Goal: Task Accomplishment & Management: Complete application form

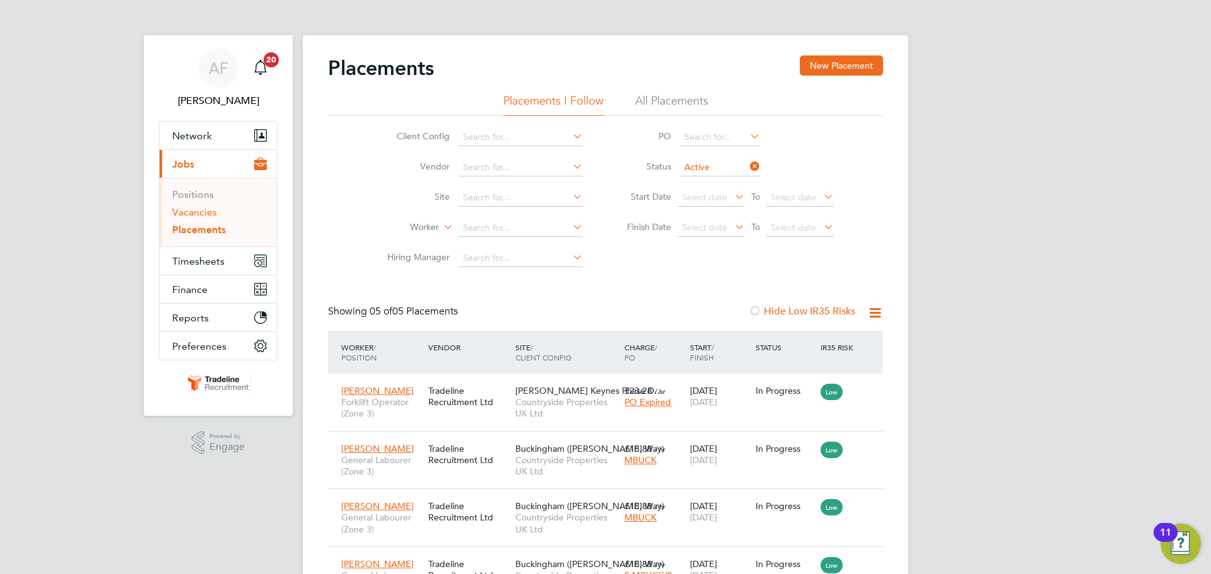
click at [197, 213] on link "Vacancies" at bounding box center [194, 212] width 45 height 12
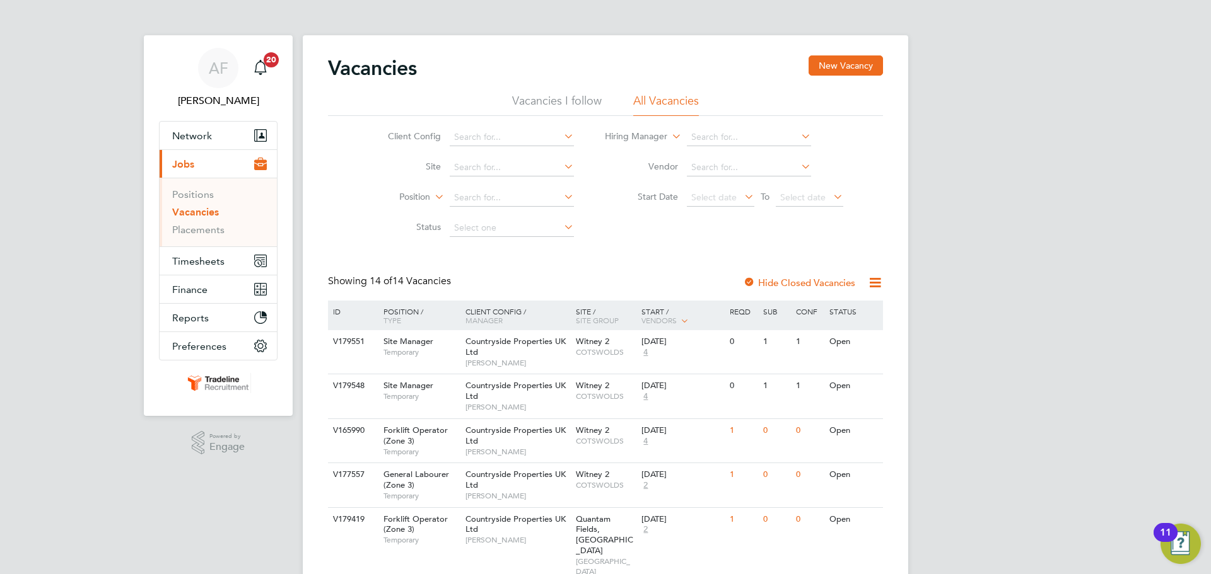
click at [561, 98] on li "Vacancies I follow" at bounding box center [557, 104] width 90 height 23
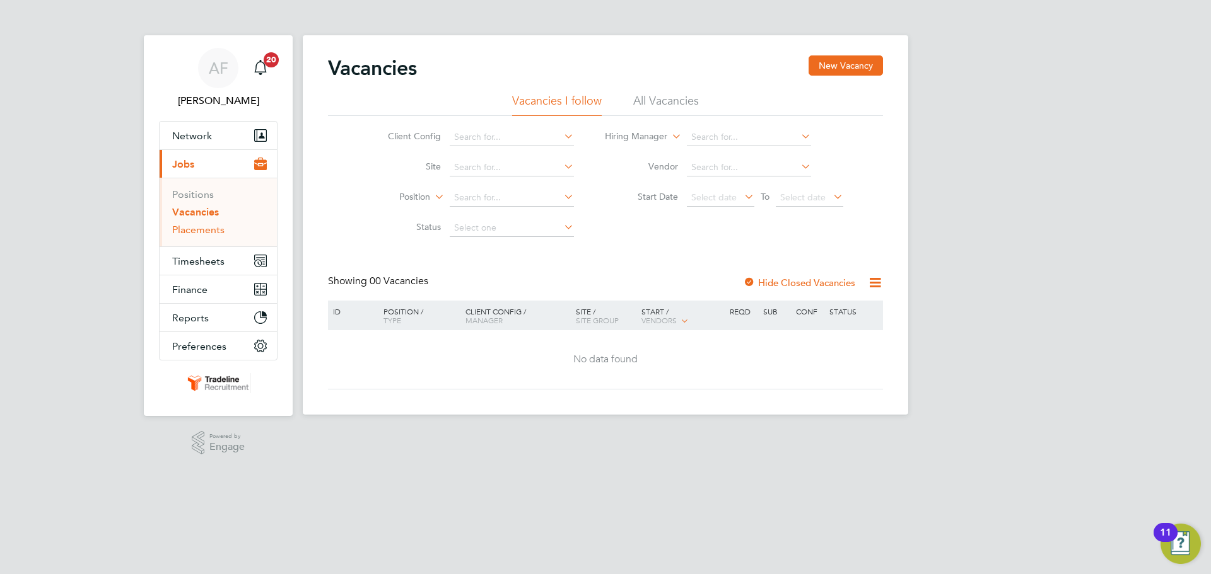
click at [199, 233] on link "Placements" at bounding box center [198, 230] width 52 height 12
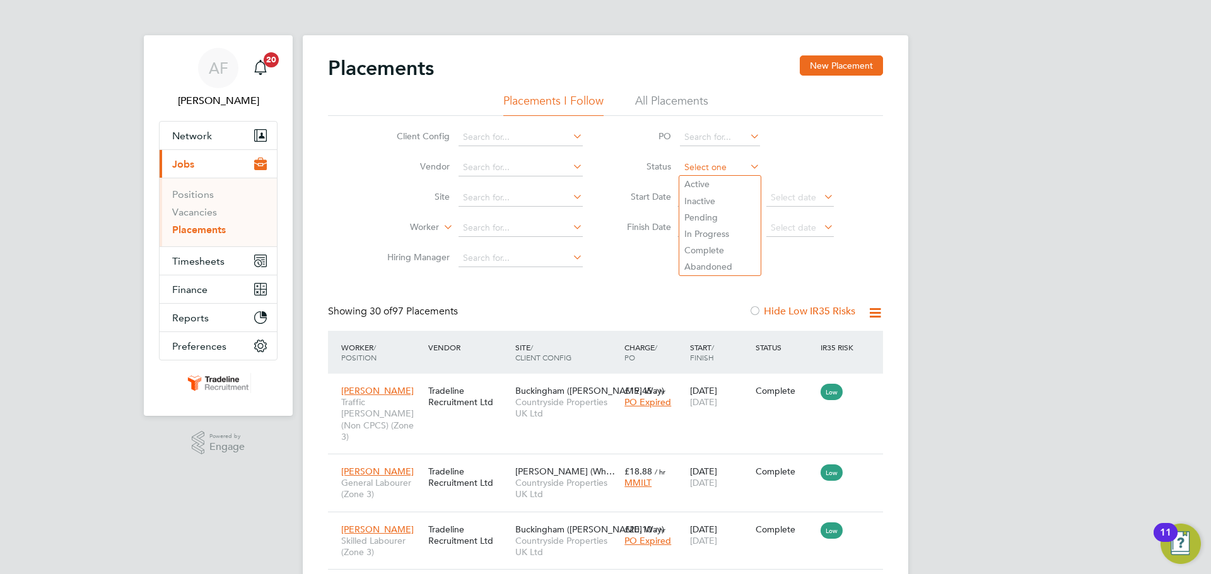
click at [708, 165] on input at bounding box center [720, 168] width 80 height 18
click at [708, 184] on li "Active" at bounding box center [719, 184] width 81 height 16
type input "Active"
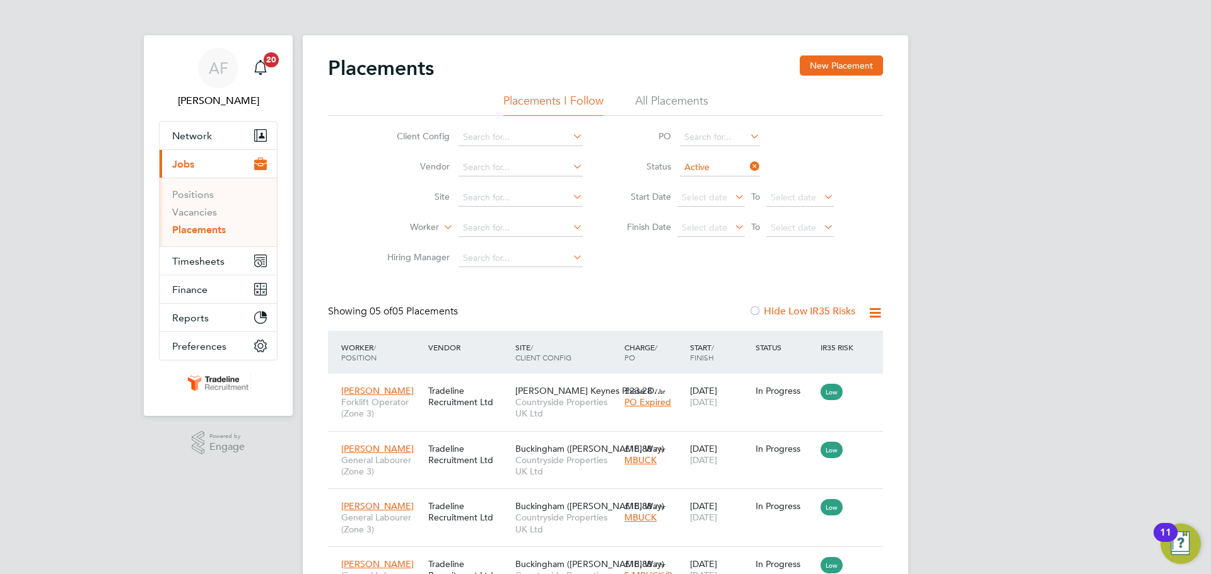
click at [747, 165] on icon at bounding box center [747, 167] width 0 height 18
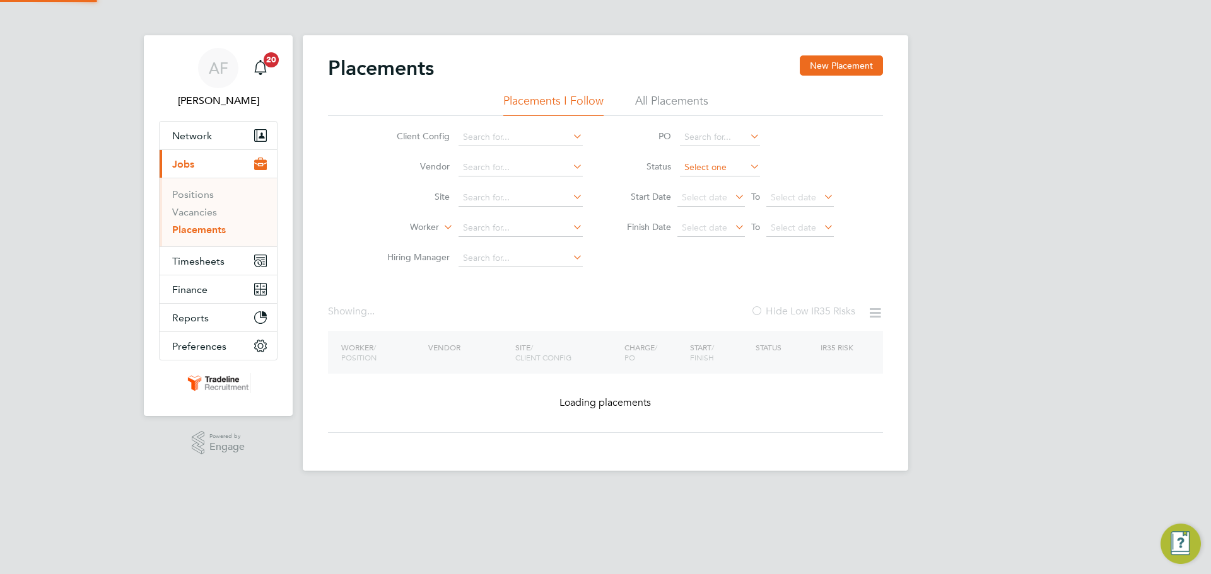
click at [730, 169] on input at bounding box center [720, 168] width 80 height 18
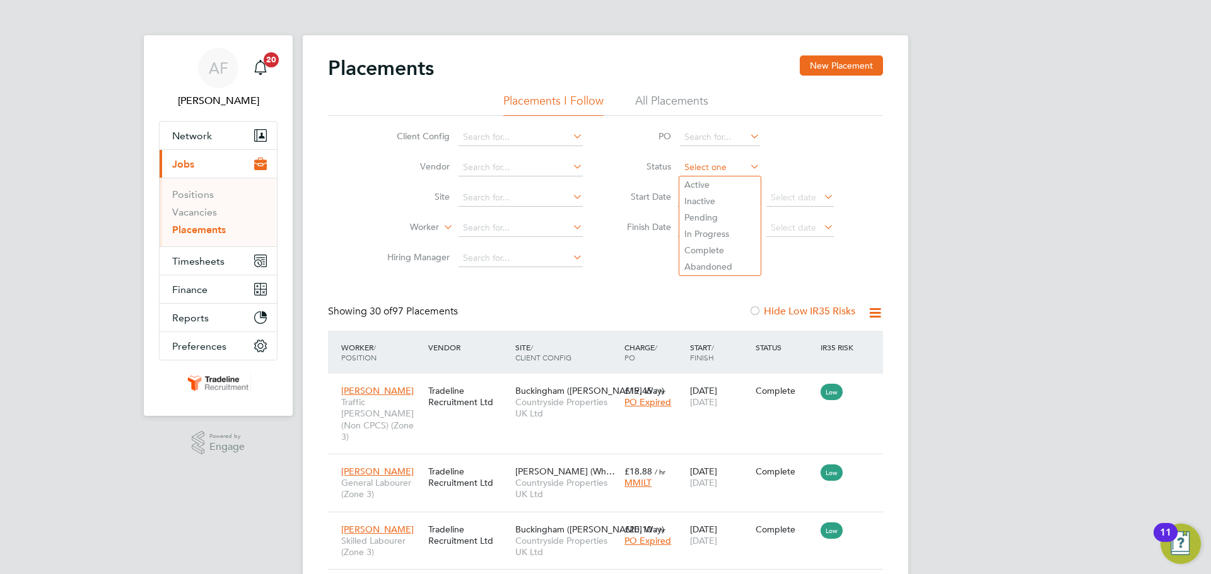
click at [726, 170] on input at bounding box center [720, 168] width 80 height 18
click at [706, 245] on li "Complete" at bounding box center [719, 250] width 81 height 16
type input "Complete"
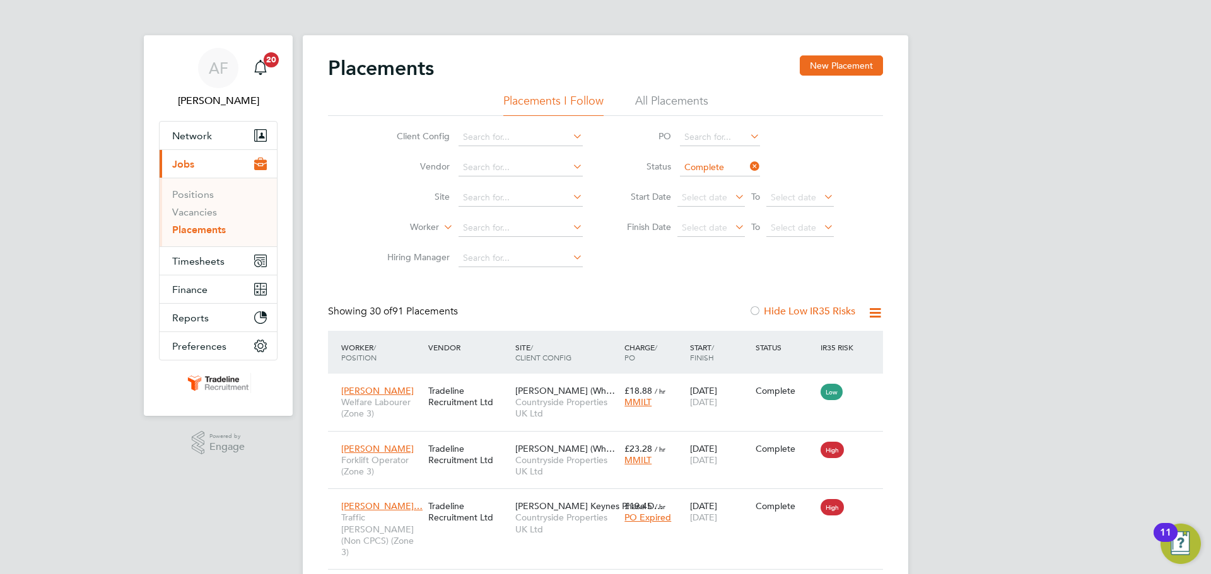
click at [747, 169] on icon at bounding box center [747, 167] width 0 height 18
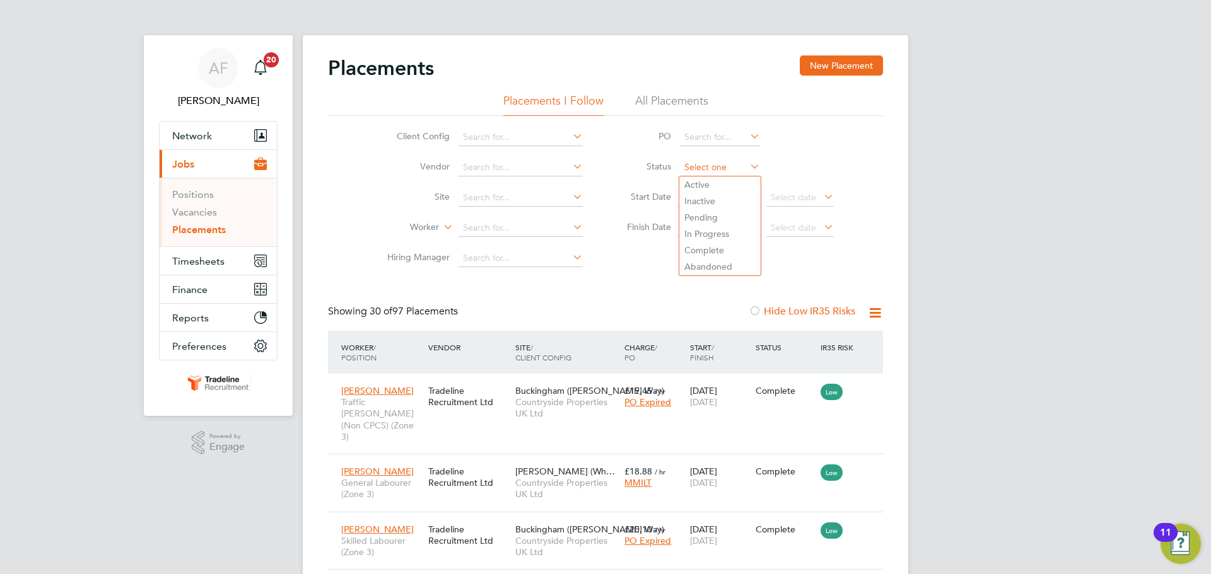
click at [740, 167] on input at bounding box center [720, 168] width 80 height 18
click at [707, 180] on li "Active" at bounding box center [719, 185] width 81 height 16
type input "Active"
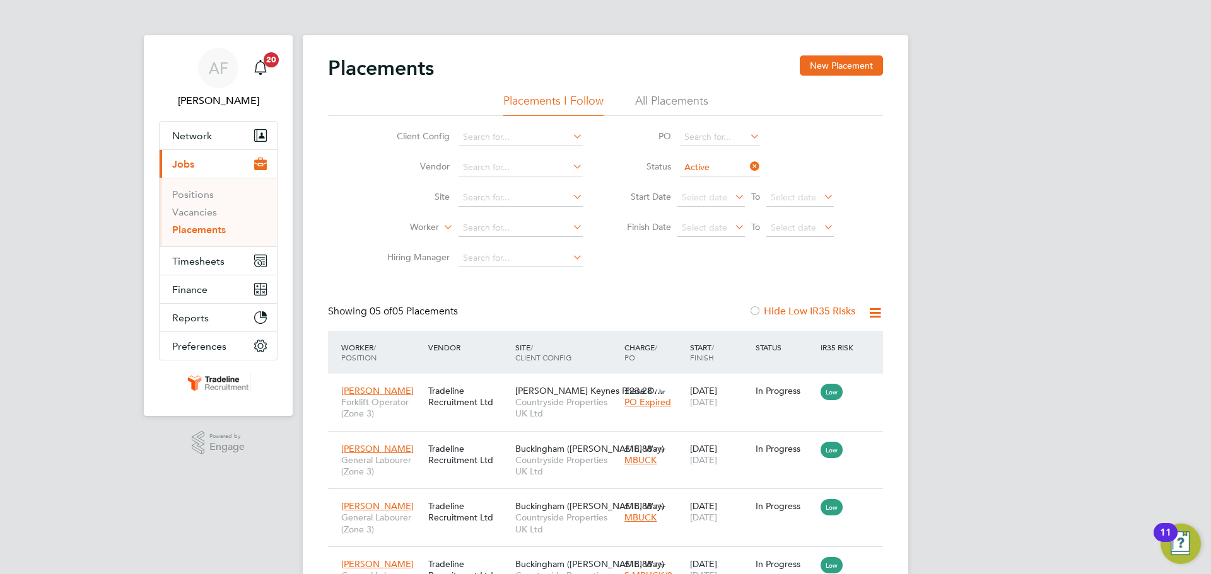
click at [996, 187] on div "AF Archie Flavell Notifications 20 Applications: Network Team Members Businesse…" at bounding box center [605, 360] width 1211 height 721
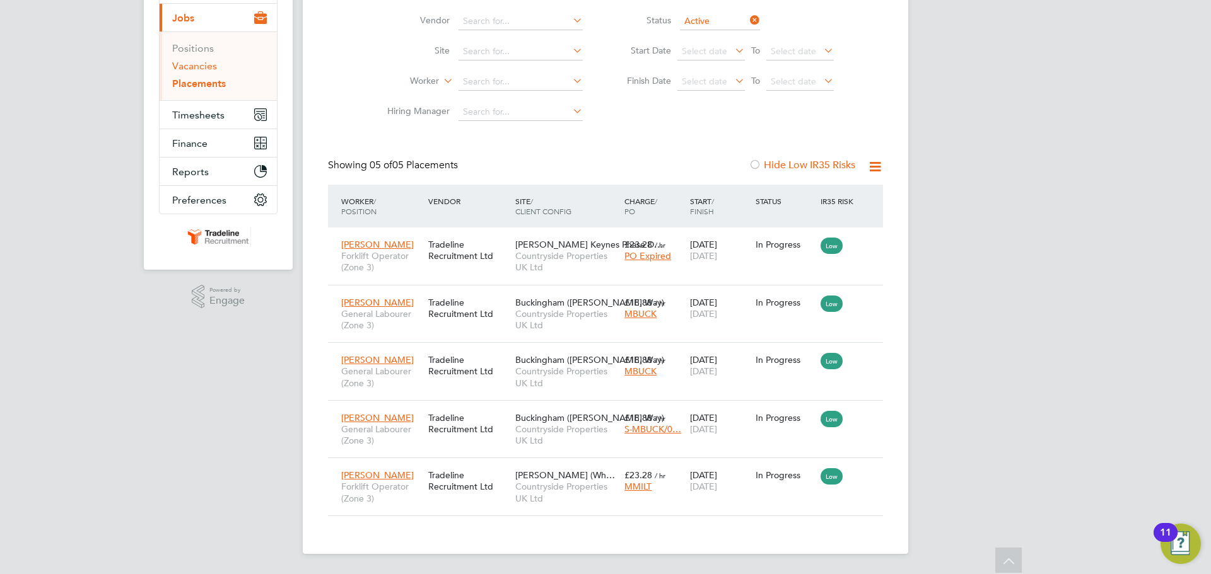
click at [202, 64] on link "Vacancies" at bounding box center [194, 66] width 45 height 12
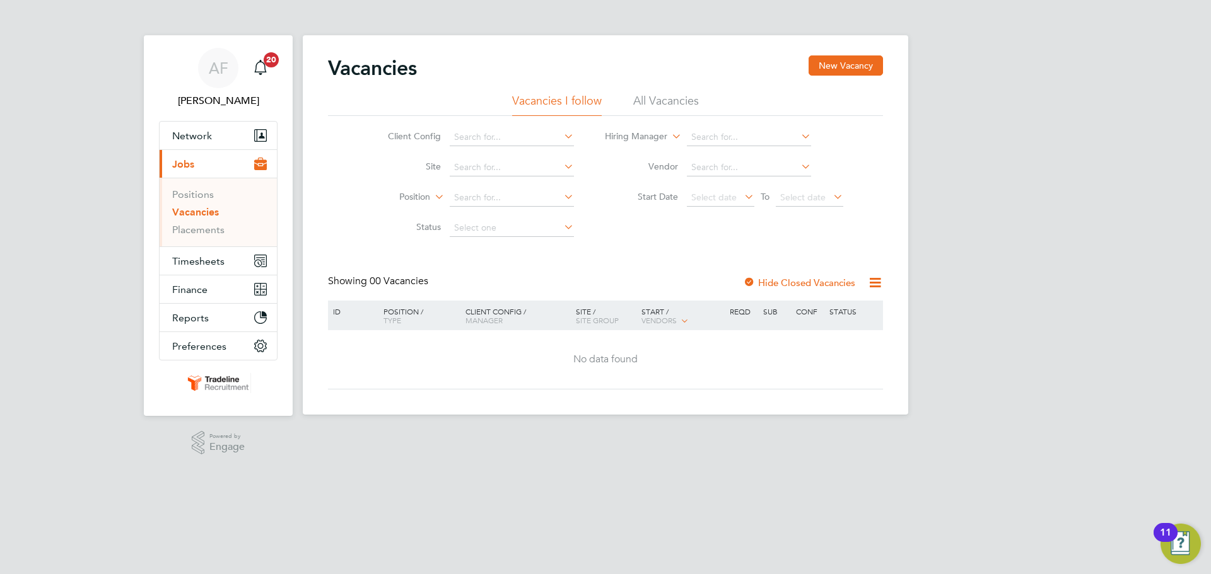
click at [185, 210] on link "Vacancies" at bounding box center [195, 212] width 47 height 12
click at [660, 108] on li "All Vacancies" at bounding box center [666, 104] width 66 height 23
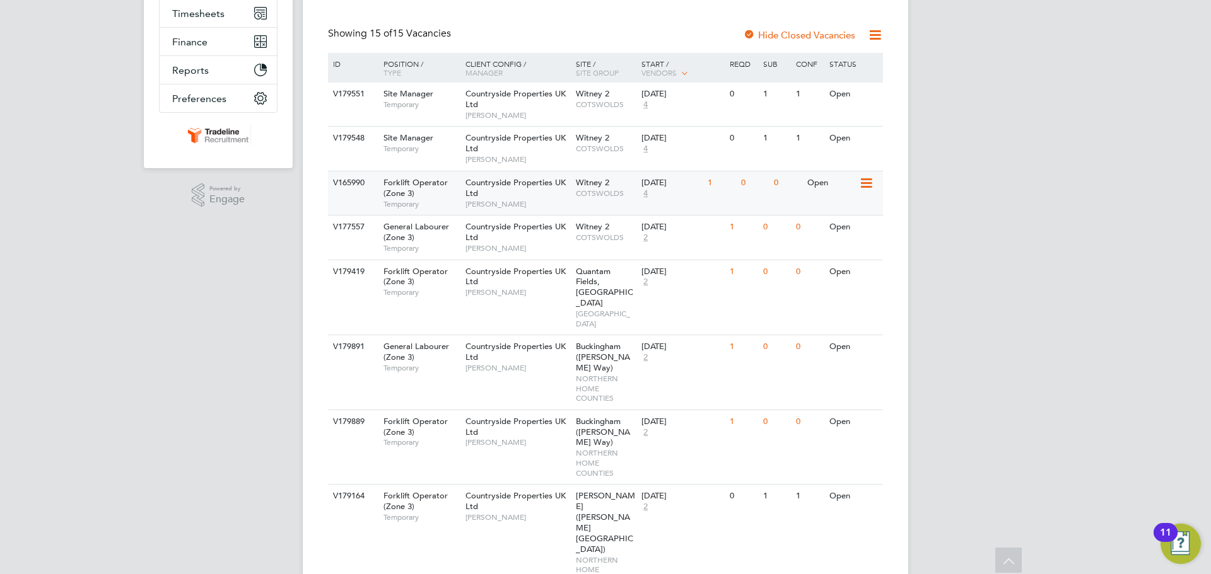
scroll to position [252, 0]
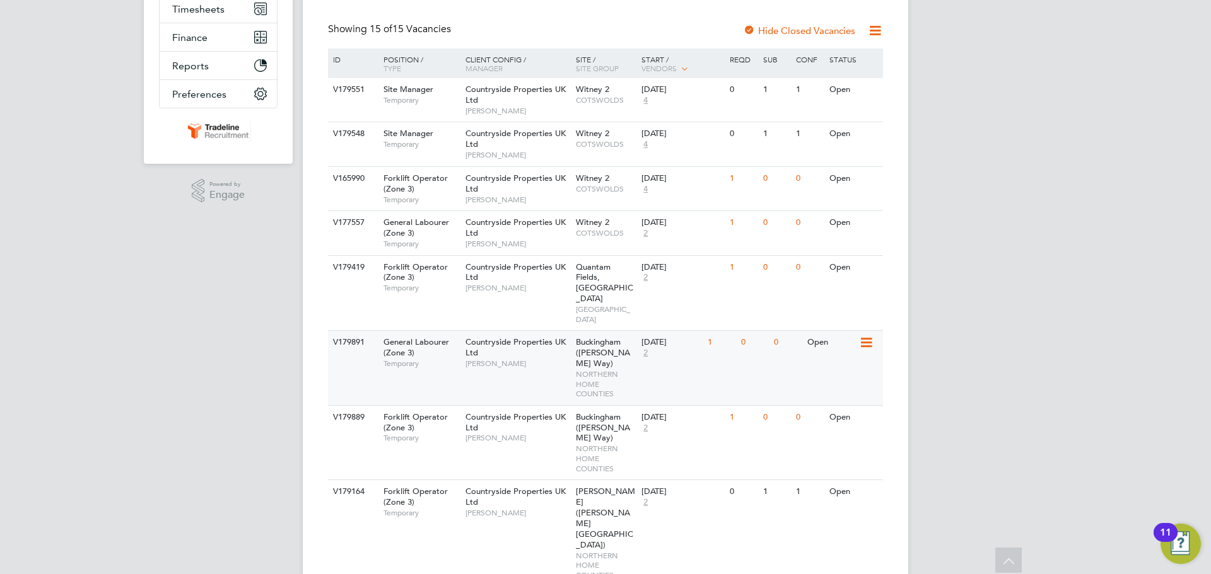
click at [755, 337] on div "V179891 General Labourer (Zone 3) Temporary Countryside Properties UK Ltd Craig…" at bounding box center [605, 367] width 555 height 74
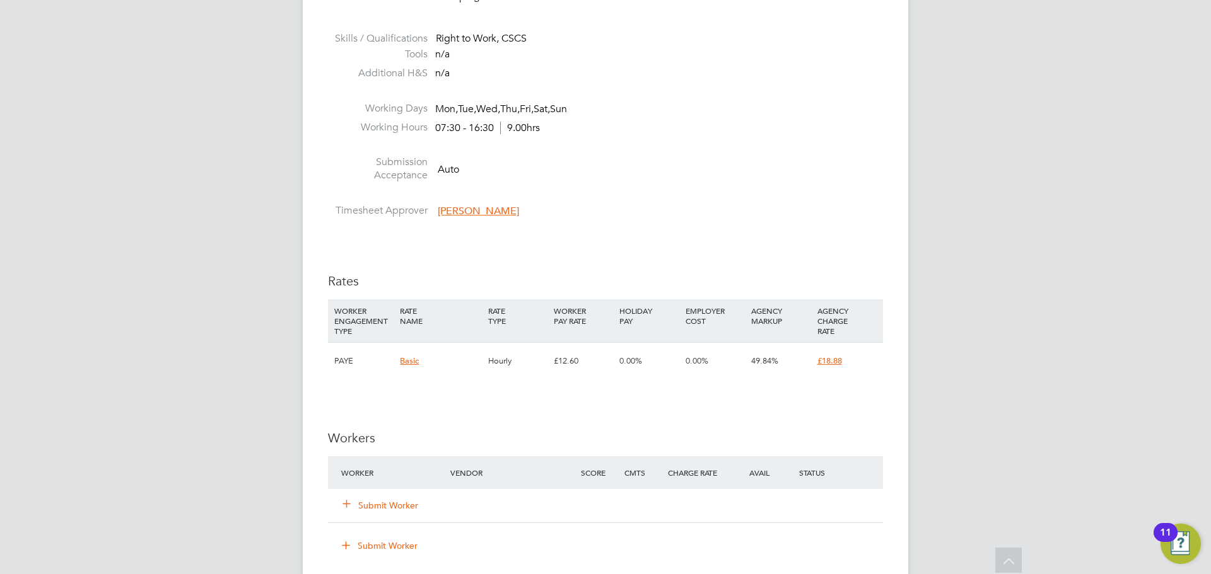
scroll to position [631, 0]
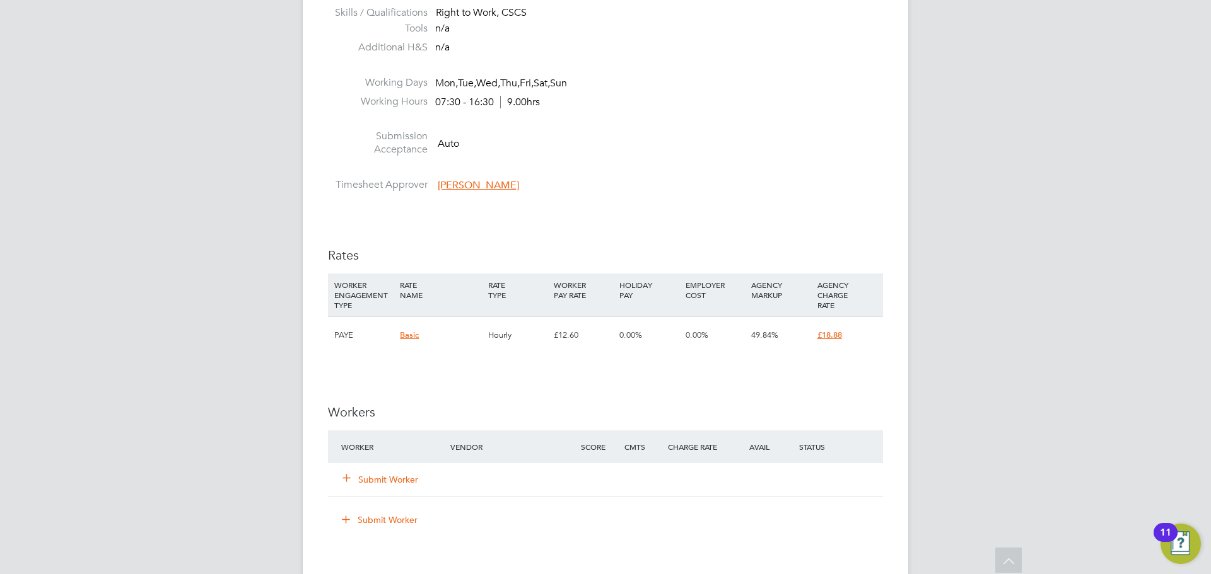
click at [388, 478] on button "Submit Worker" at bounding box center [381, 480] width 76 height 13
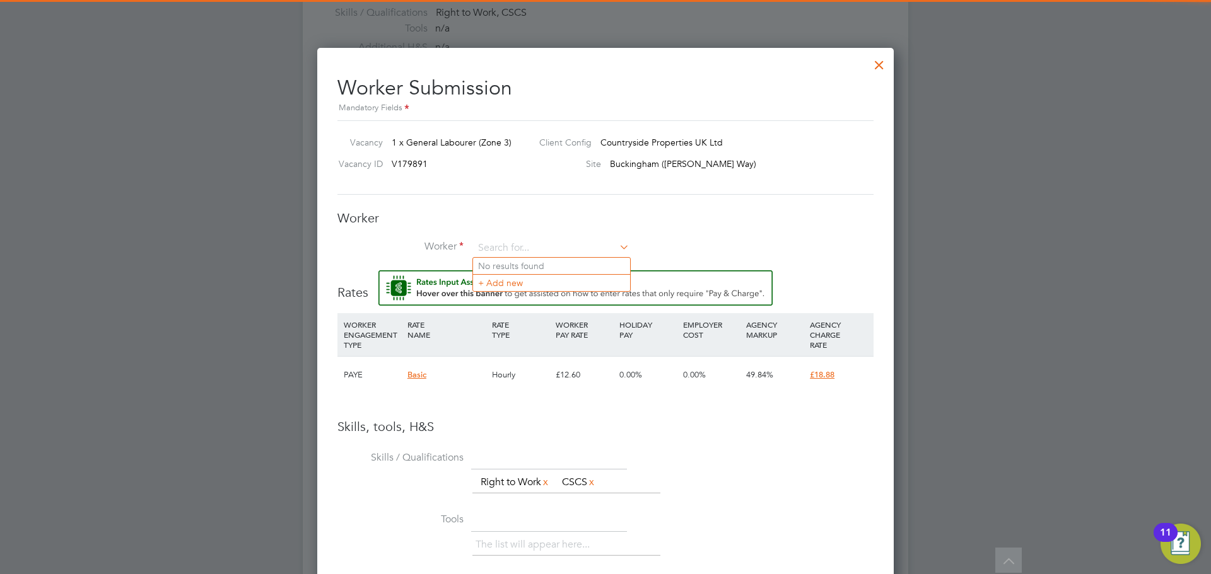
scroll to position [0, 0]
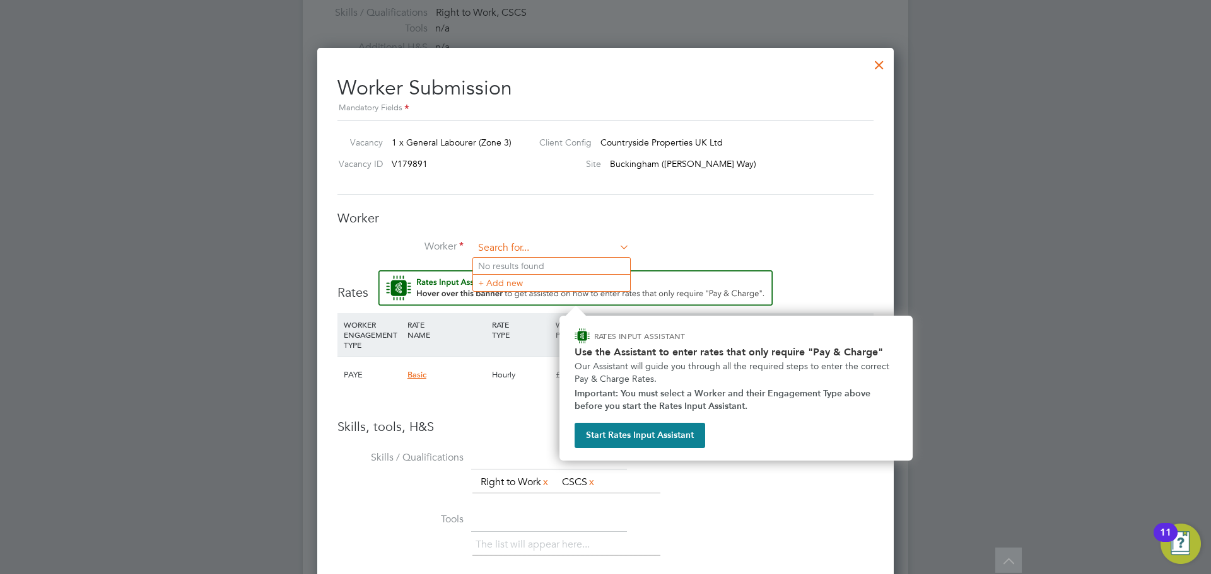
click at [506, 249] on input at bounding box center [552, 248] width 156 height 19
click at [506, 247] on input at bounding box center [552, 248] width 156 height 19
type input "n"
type input "ben mill"
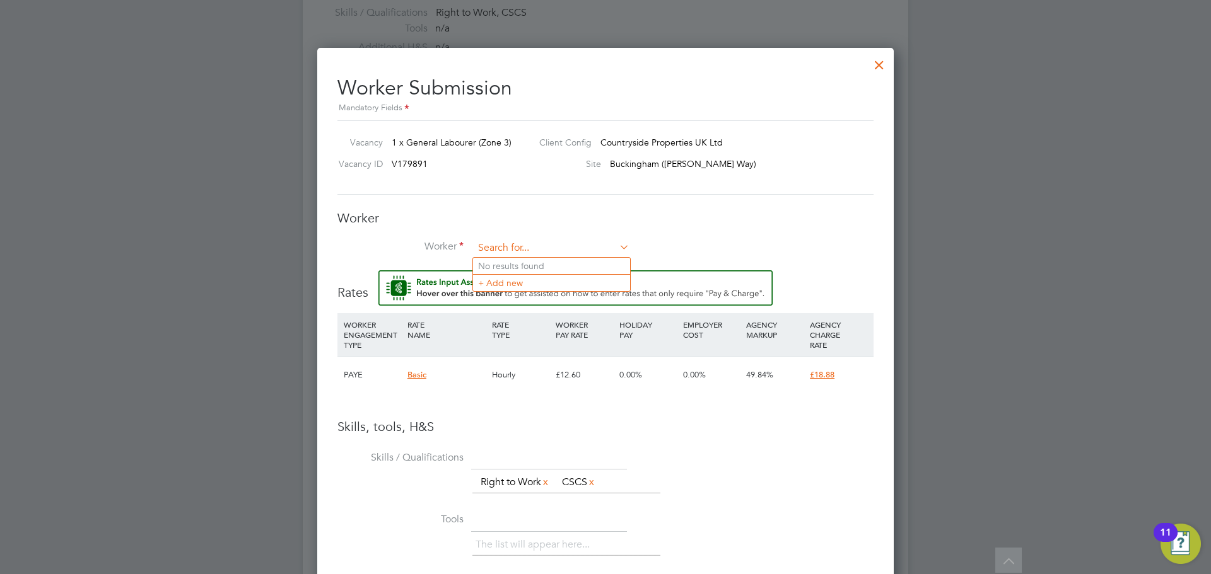
click at [510, 244] on input at bounding box center [552, 248] width 156 height 19
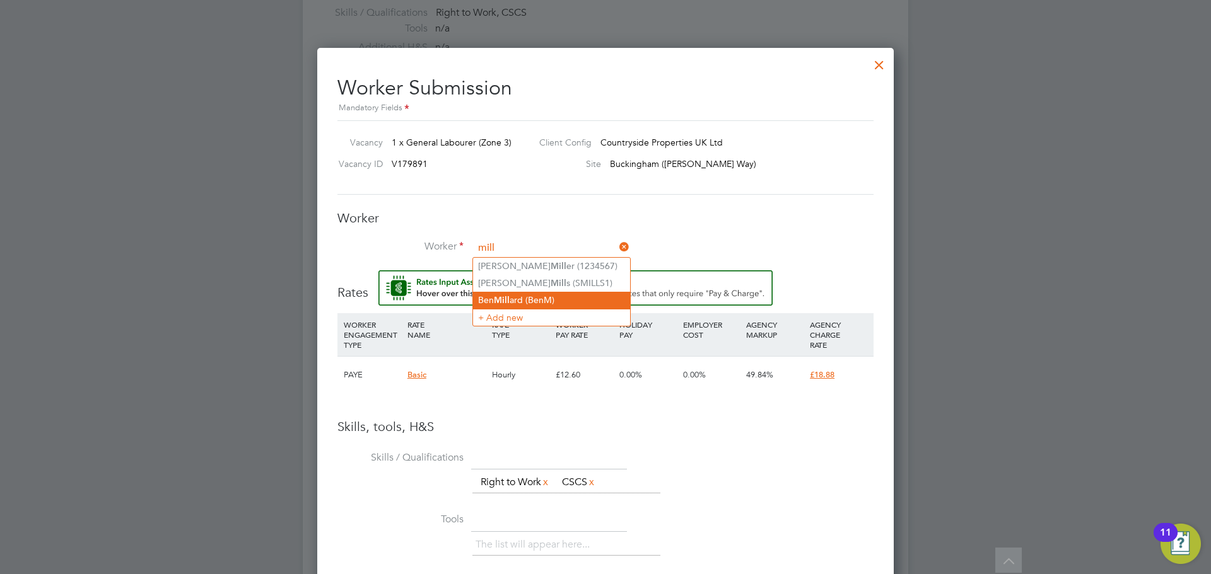
click at [516, 294] on li "Ben Mill ard (BenM)" at bounding box center [551, 300] width 157 height 17
type input "Ben Millard (BenM)"
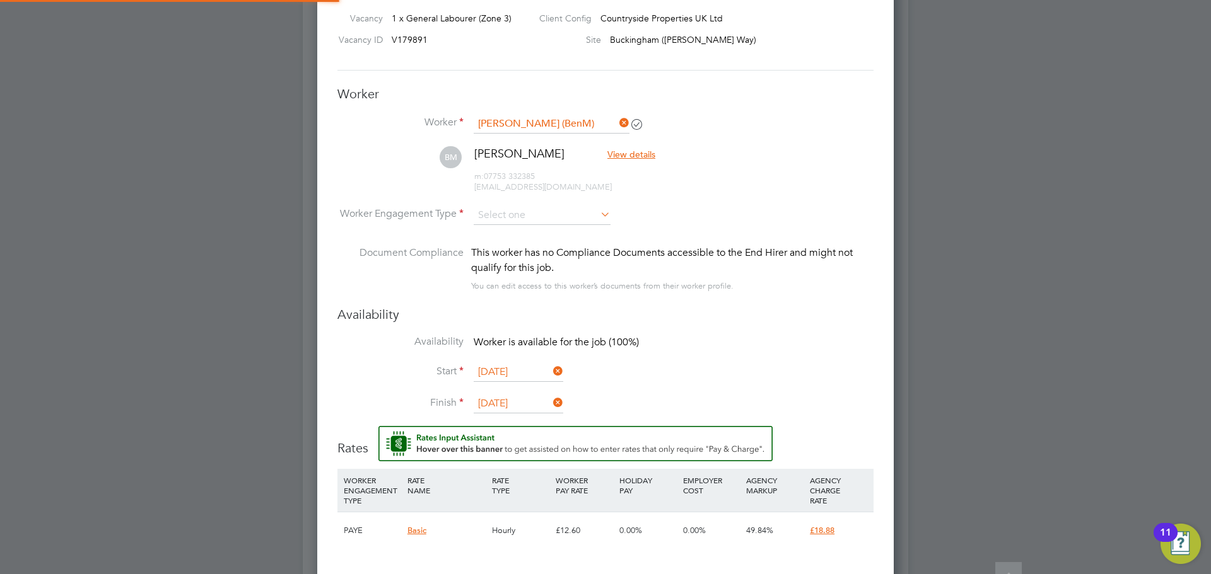
scroll to position [1092, 577]
click at [505, 209] on input at bounding box center [542, 213] width 137 height 19
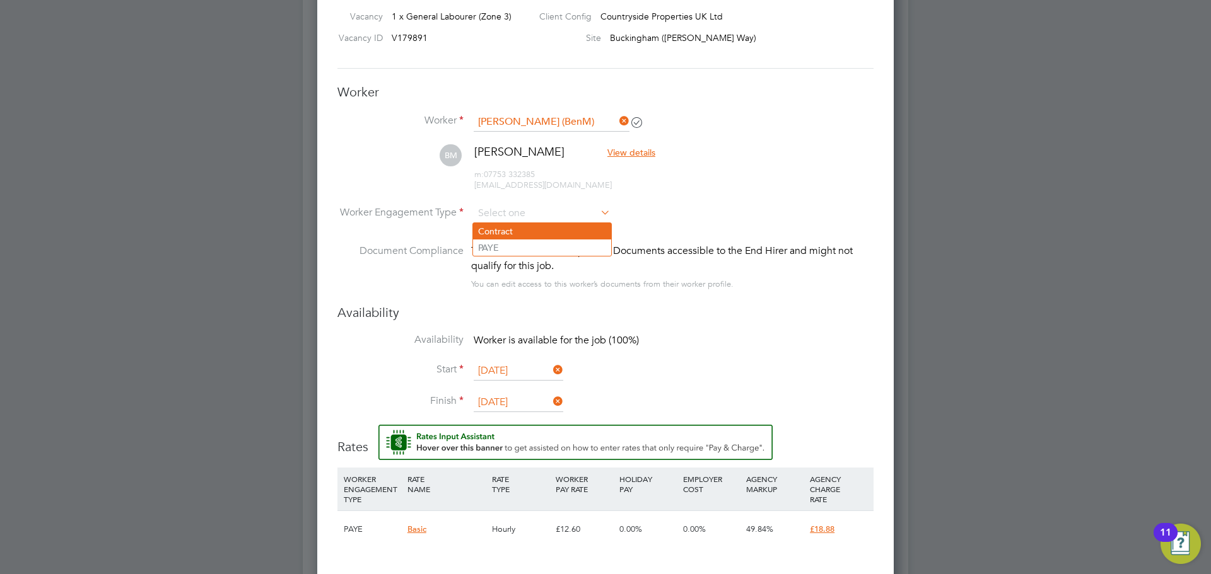
click at [502, 226] on li "Contract" at bounding box center [542, 231] width 138 height 16
type input "Contract"
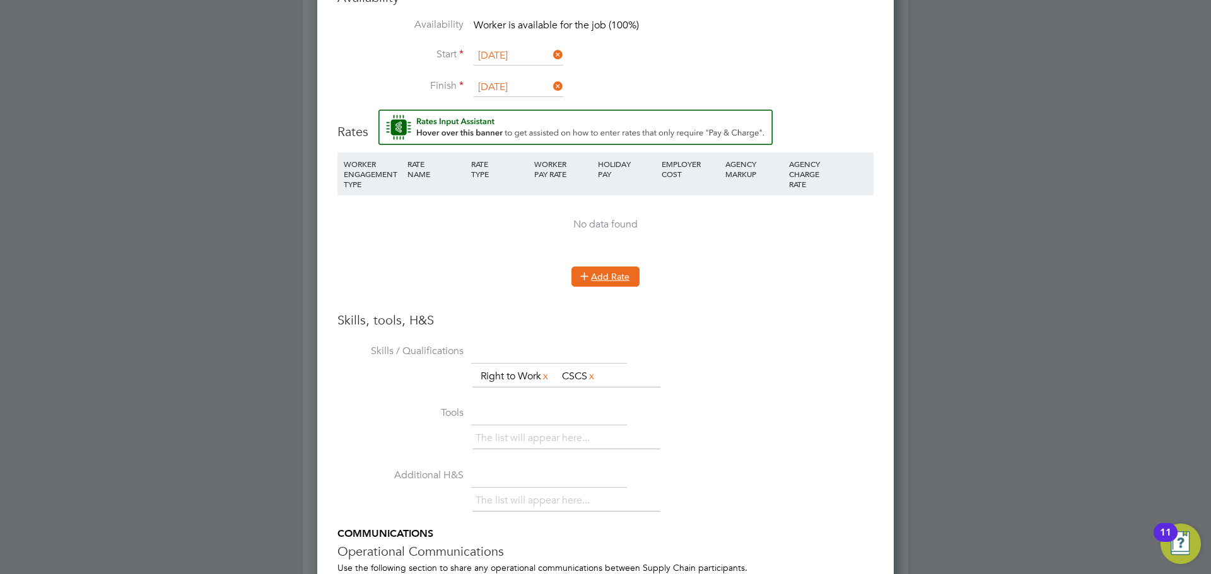
click at [615, 281] on button "Add Rate" at bounding box center [605, 277] width 68 height 20
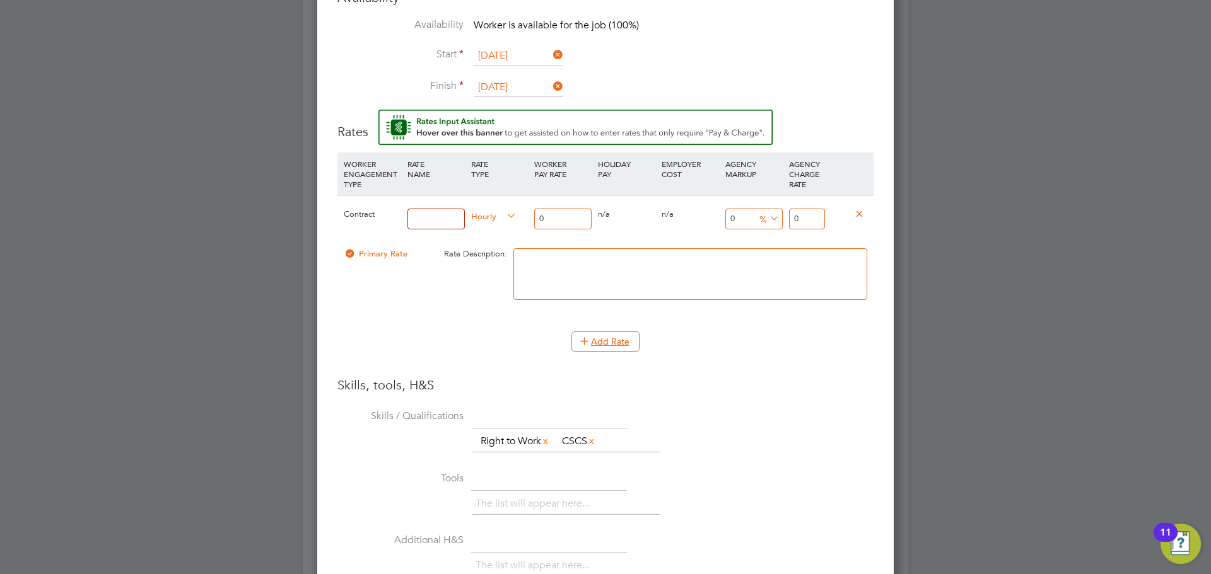
click at [424, 215] on input at bounding box center [435, 219] width 57 height 21
type input "TL"
drag, startPoint x: 551, startPoint y: 216, endPoint x: 497, endPoint y: 217, distance: 53.6
click at [497, 217] on div "Contract TL Hourly 0 0 n/a 0 n/a 0 0 % 0" at bounding box center [605, 218] width 536 height 47
type input "1"
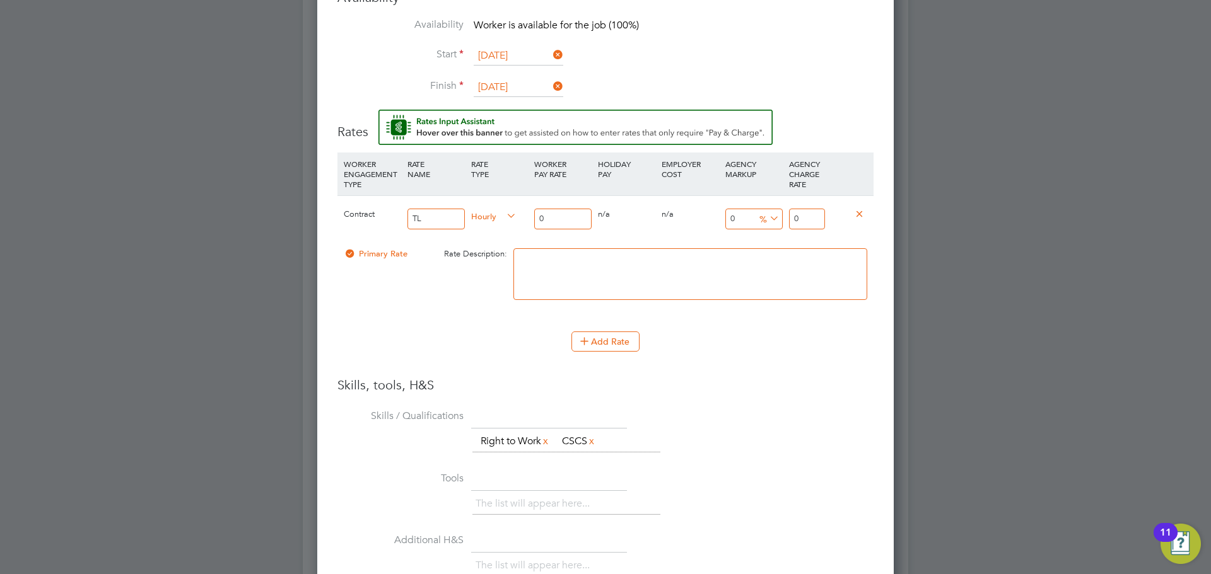
type input "1"
type input "16"
type input "16.5"
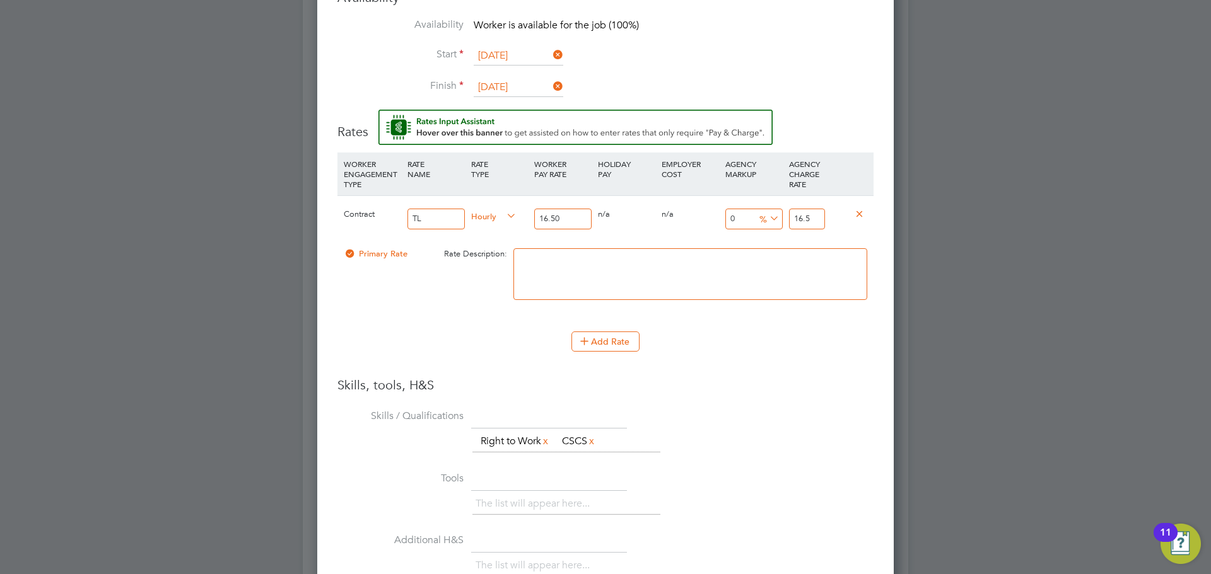
type input "16.50"
drag, startPoint x: 813, startPoint y: 218, endPoint x: 715, endPoint y: 213, distance: 98.5
click at [715, 213] on div "Contract TL Hourly 16.50 0 n/a 0 n/a 0 0 % 16.5" at bounding box center [605, 218] width 536 height 47
type input "-93.93939393939394"
type input "1"
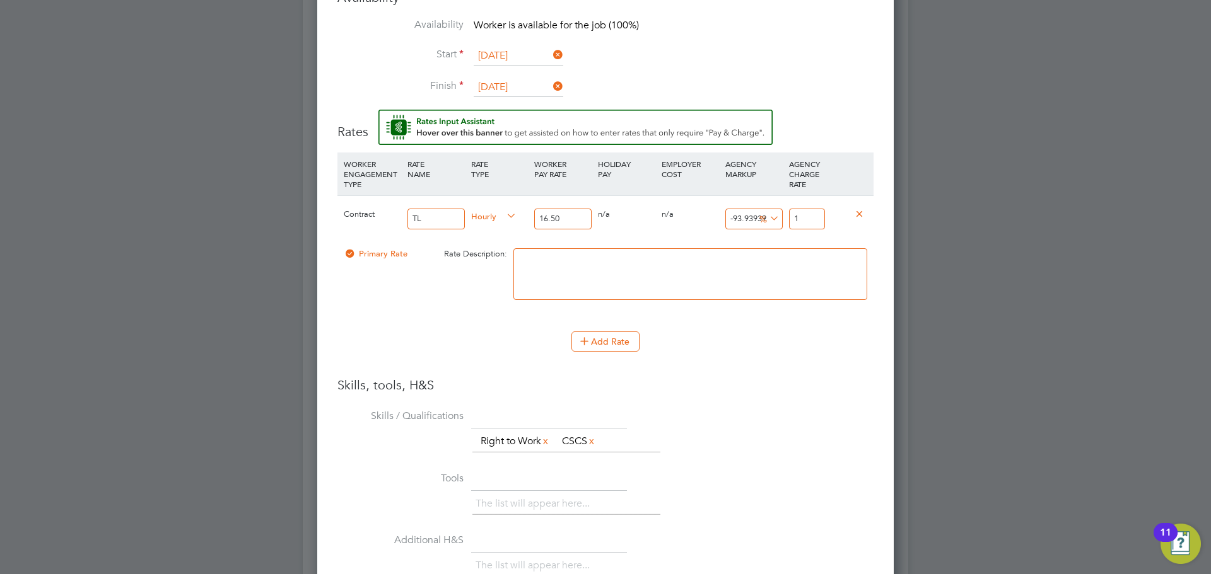
type input "9.090909090909092"
type input "18"
type input "13.93939393939394"
type input "18.8"
type input "14.424242424242424"
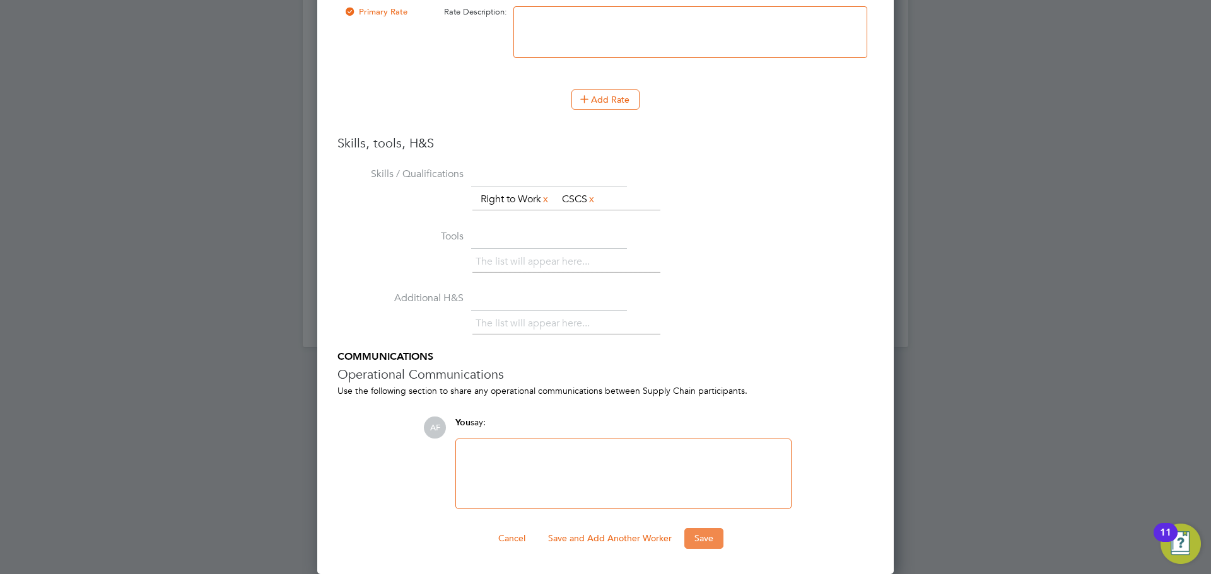
type input "18.88"
click at [701, 539] on button "Save" at bounding box center [703, 538] width 39 height 20
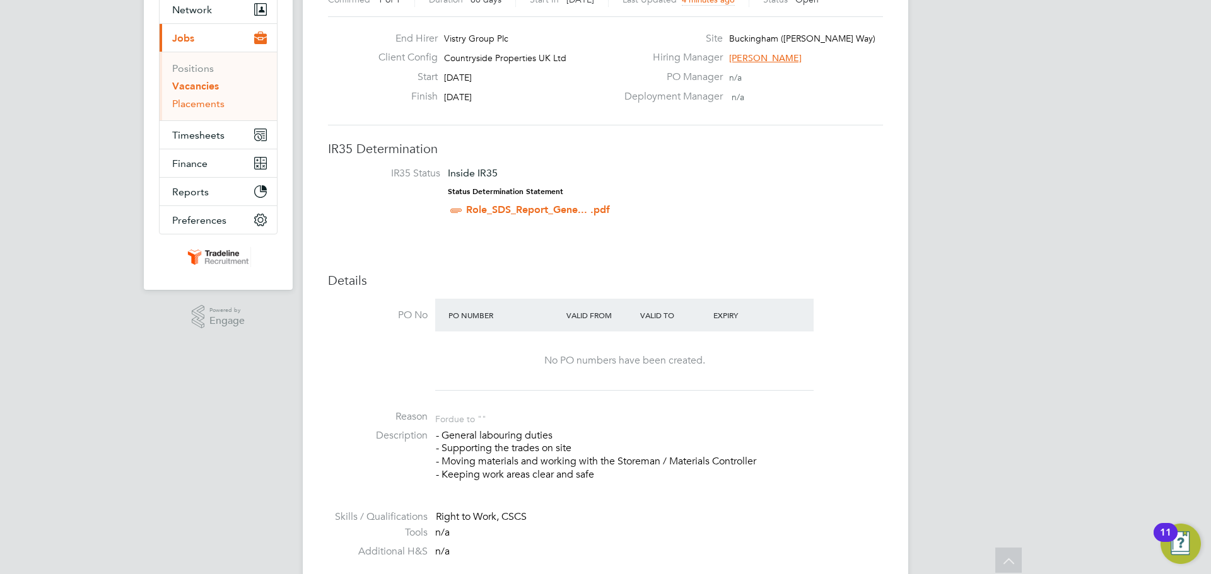
click at [212, 102] on link "Placements" at bounding box center [198, 104] width 52 height 12
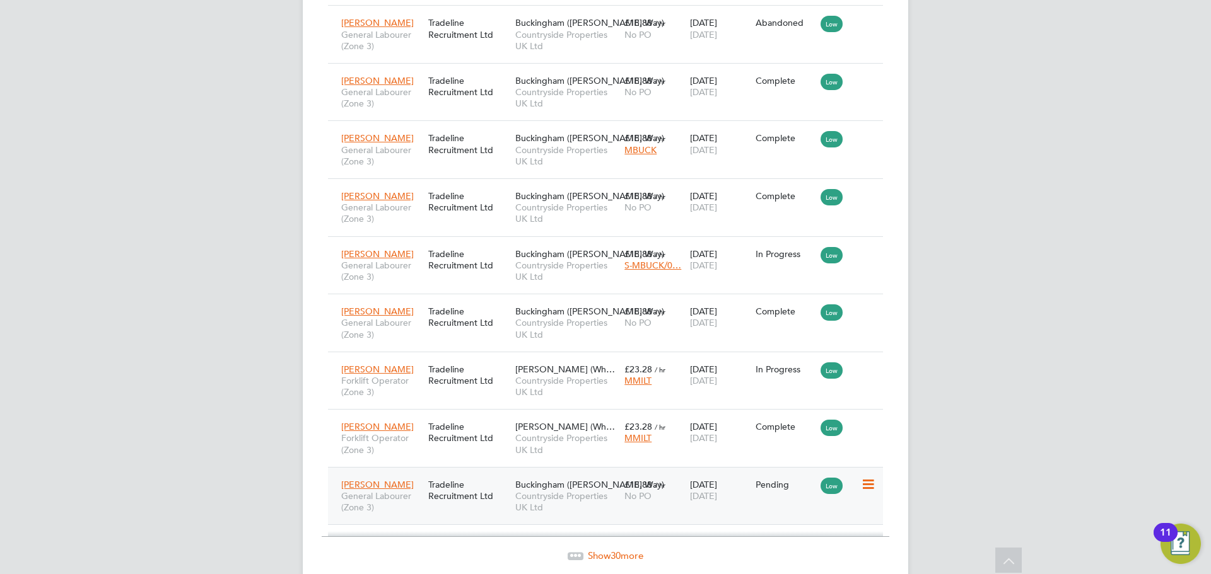
click at [869, 477] on icon at bounding box center [867, 484] width 13 height 15
click at [801, 514] on li "Start" at bounding box center [829, 517] width 90 height 18
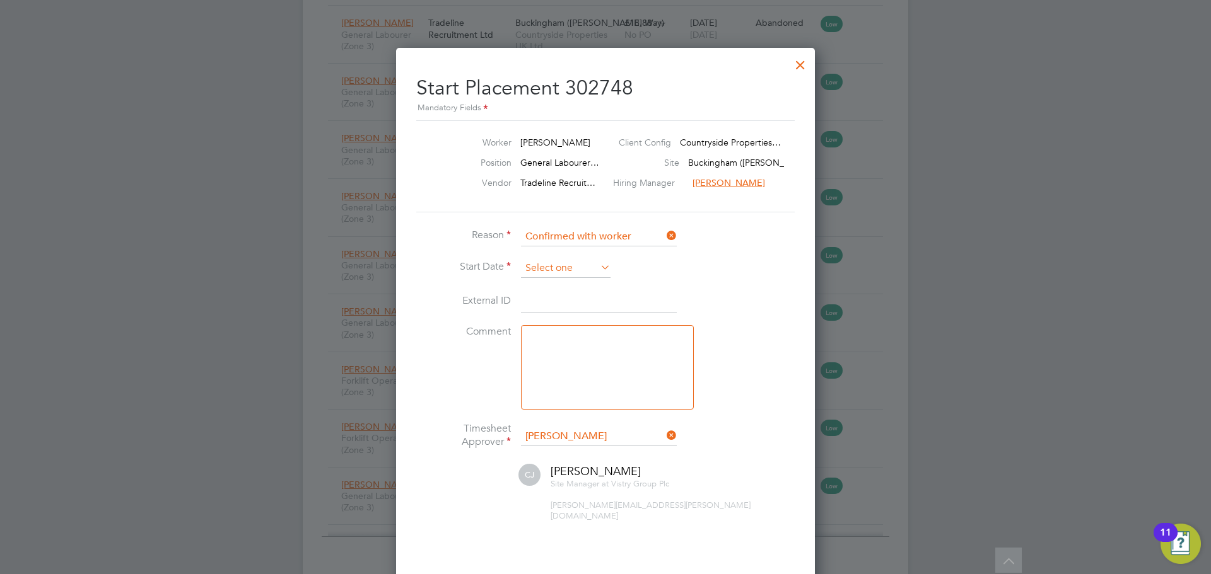
click at [568, 270] on input at bounding box center [566, 268] width 90 height 19
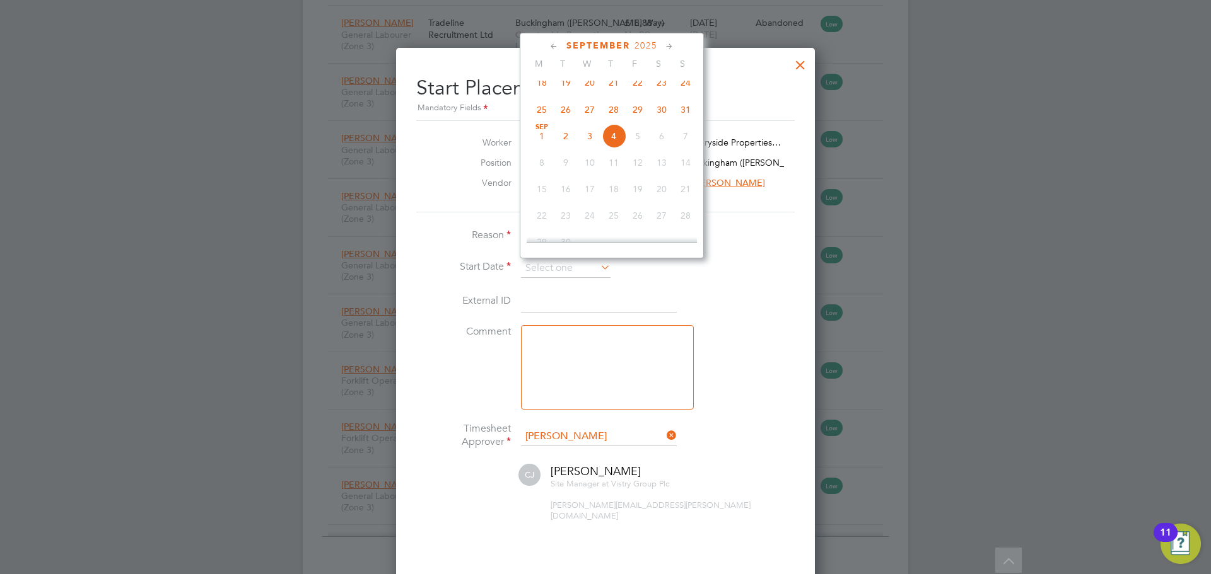
click at [566, 144] on span "2" at bounding box center [566, 136] width 24 height 24
type input "[DATE]"
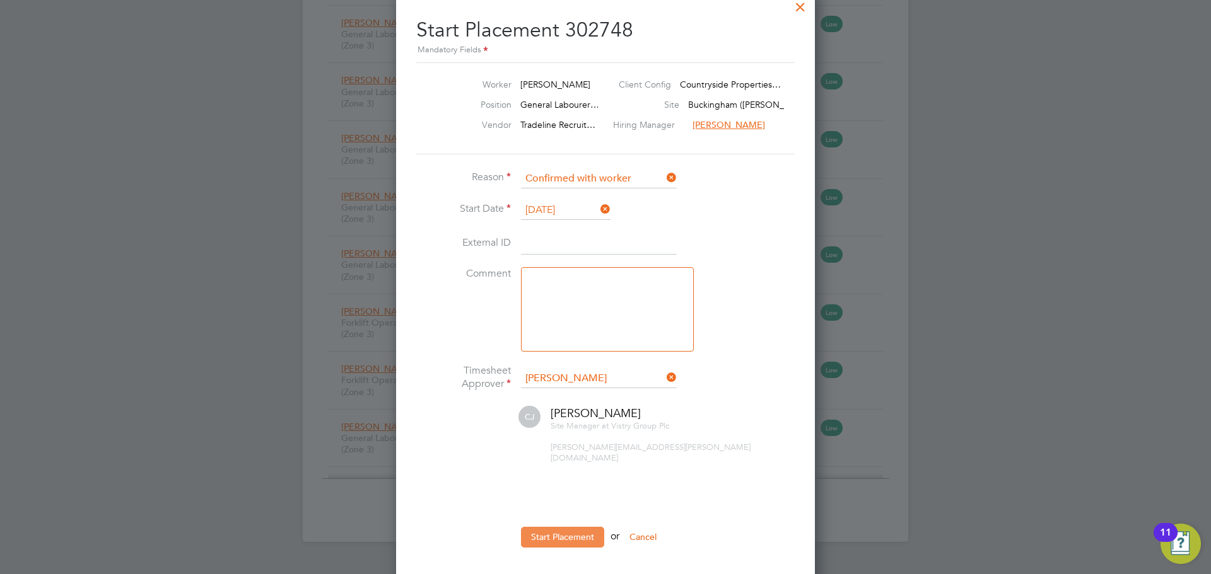
click at [574, 527] on button "Start Placement" at bounding box center [562, 537] width 83 height 20
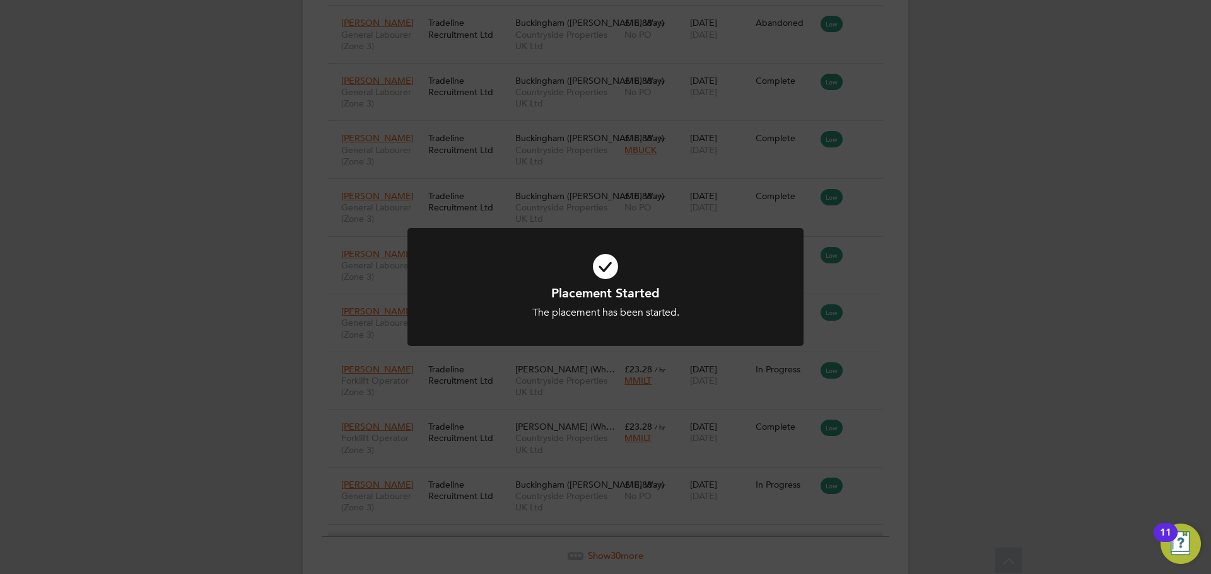
click at [1049, 271] on div "Placement Started The placement has been started. Cancel Okay" at bounding box center [605, 287] width 1211 height 574
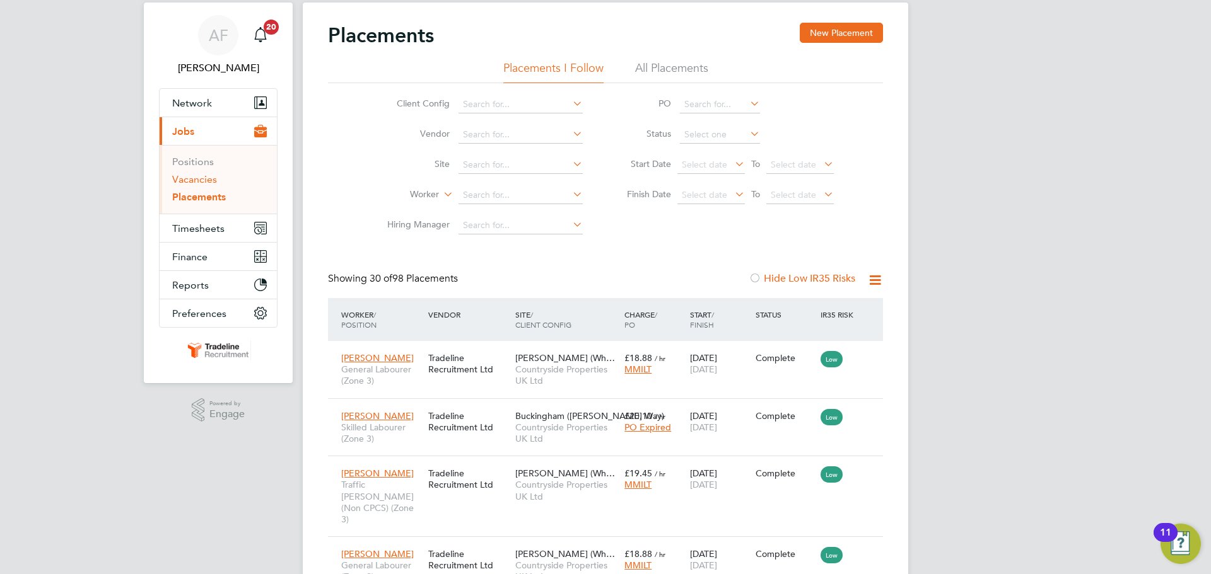
click at [207, 178] on link "Vacancies" at bounding box center [194, 179] width 45 height 12
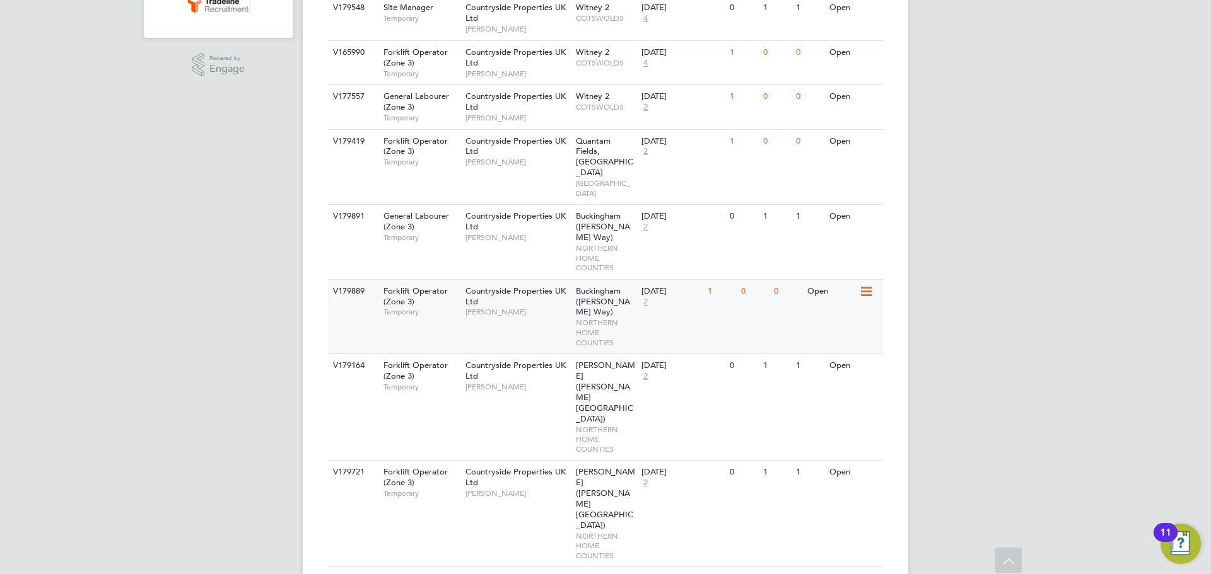
click at [731, 279] on div "V179889 Forklift Operator (Zone 3) Temporary Countryside Properties UK Ltd Crai…" at bounding box center [605, 316] width 555 height 74
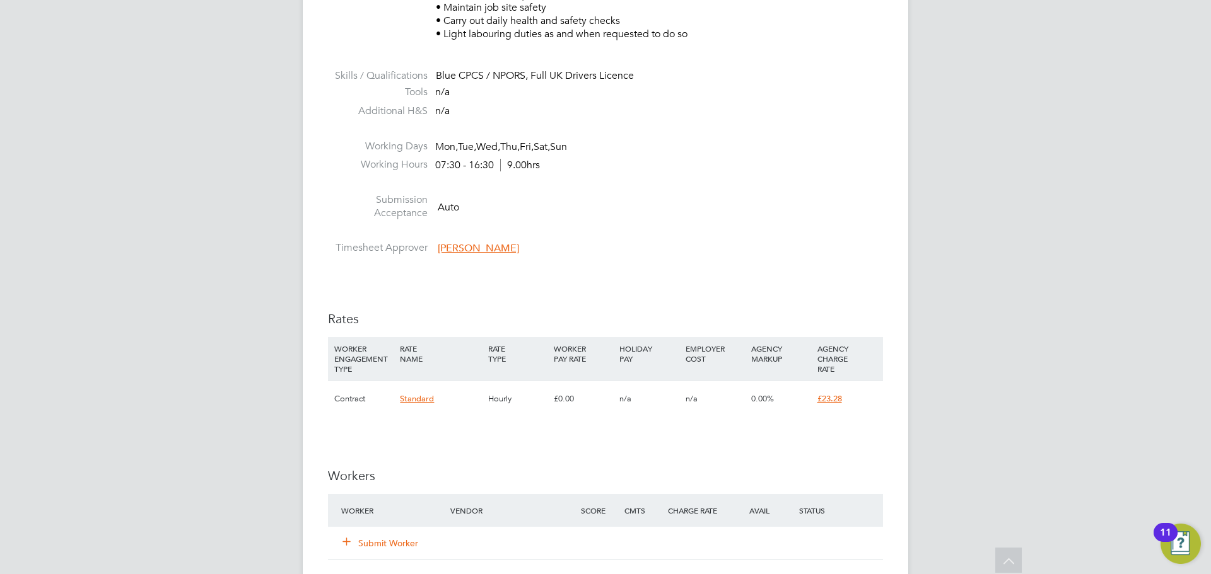
scroll to position [631, 0]
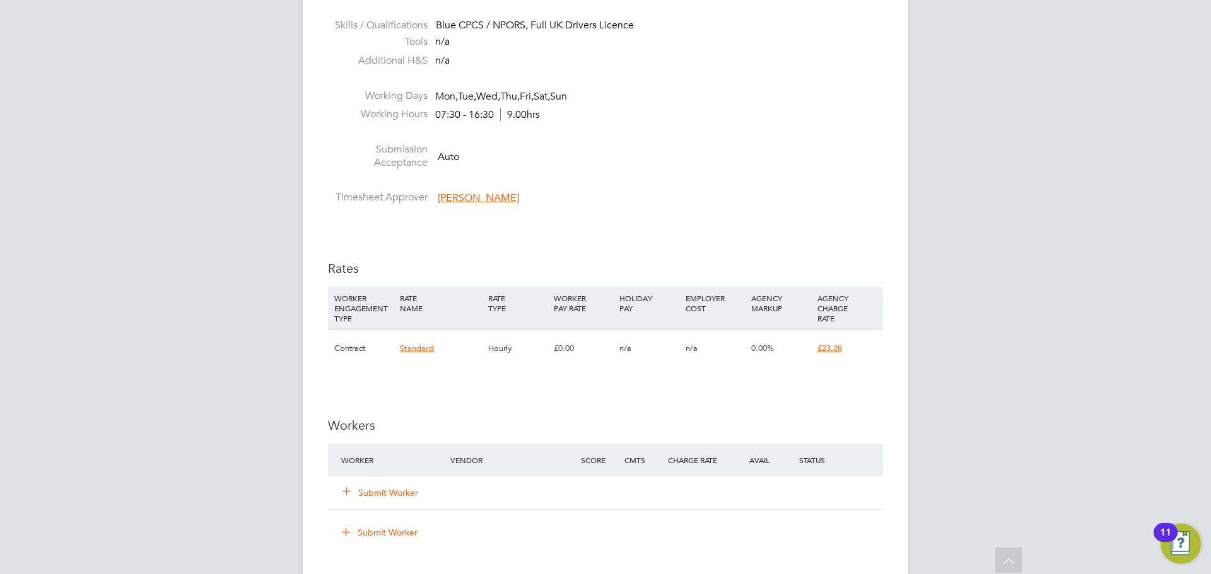
click at [373, 489] on button "Submit Worker" at bounding box center [381, 493] width 76 height 13
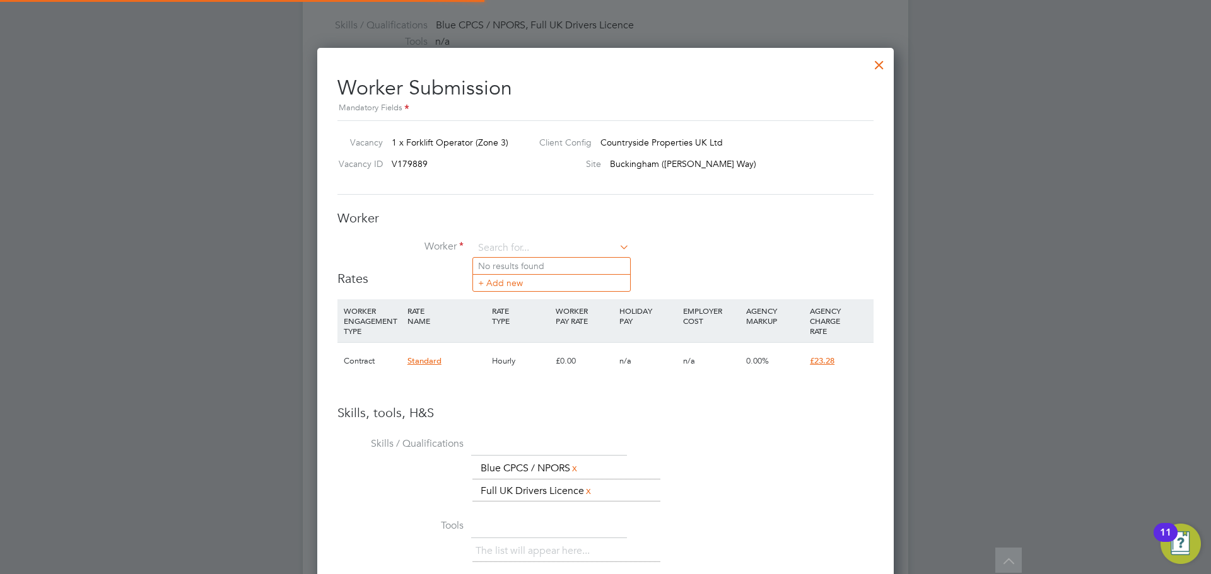
scroll to position [0, 0]
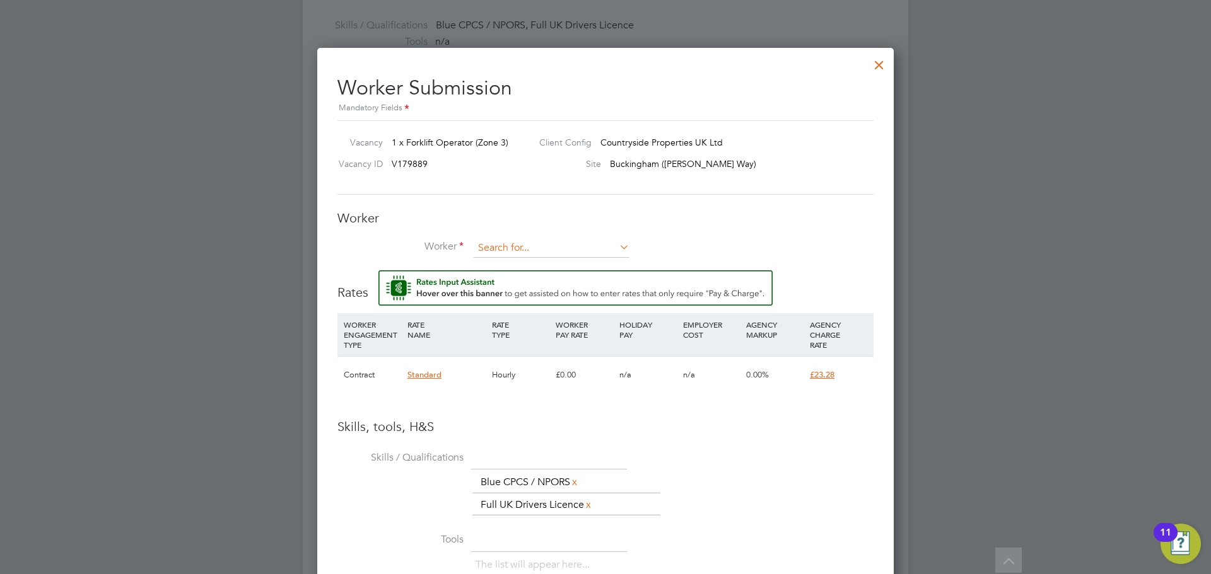
click at [495, 248] on input at bounding box center [552, 248] width 156 height 19
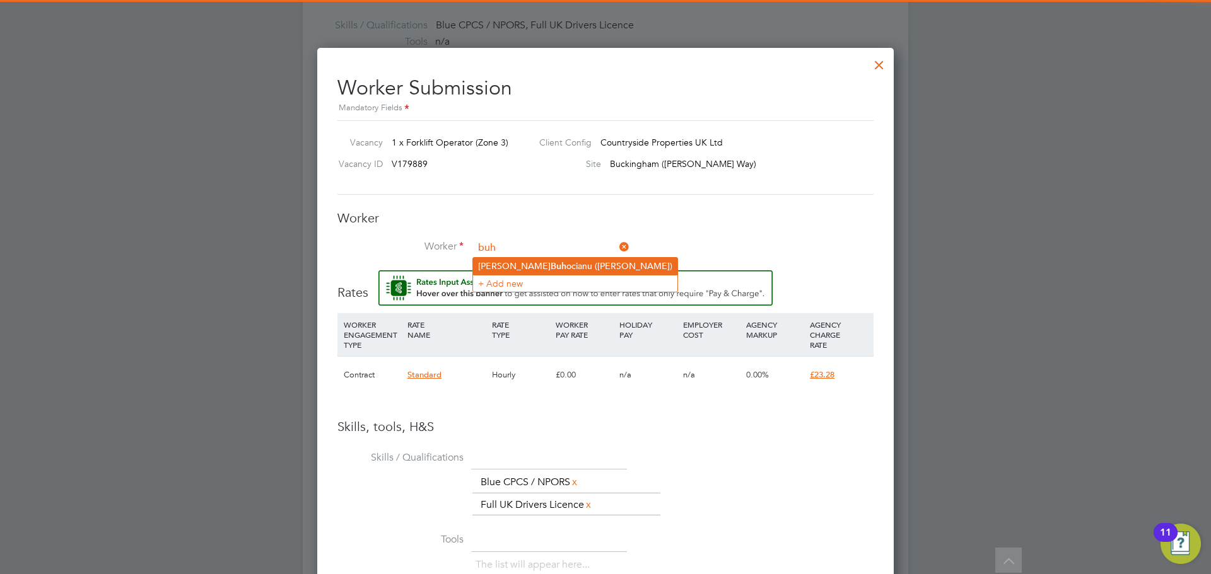
click at [509, 262] on li "Gabriel Buh ocianu (GabrielB)" at bounding box center [575, 266] width 204 height 17
type input "Gabriel Buhocianu (GabrielB)"
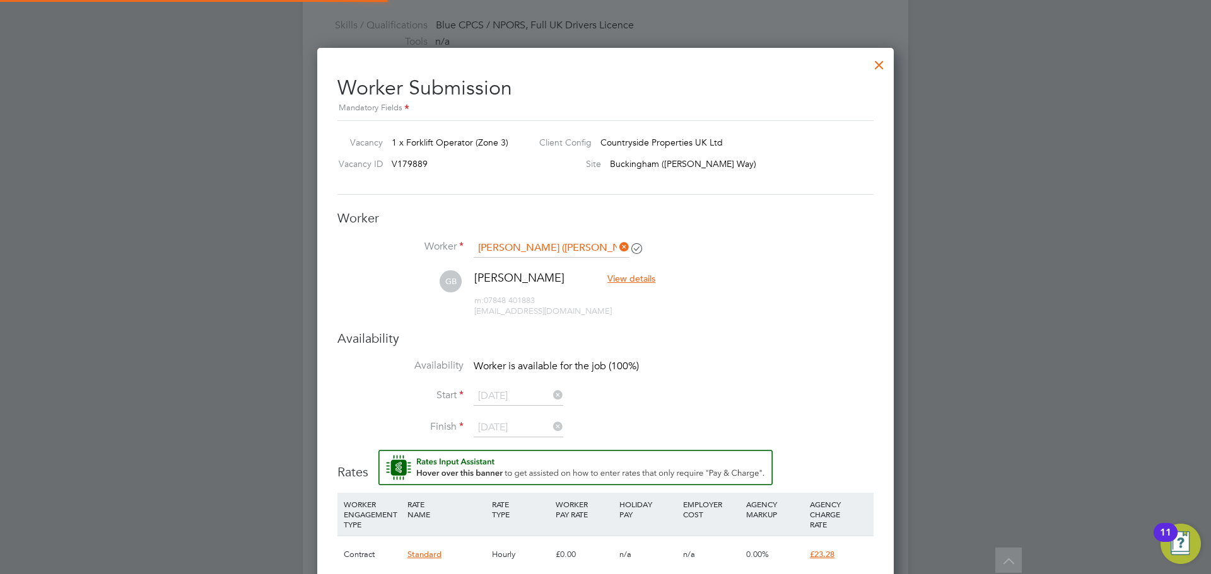
scroll to position [1111, 577]
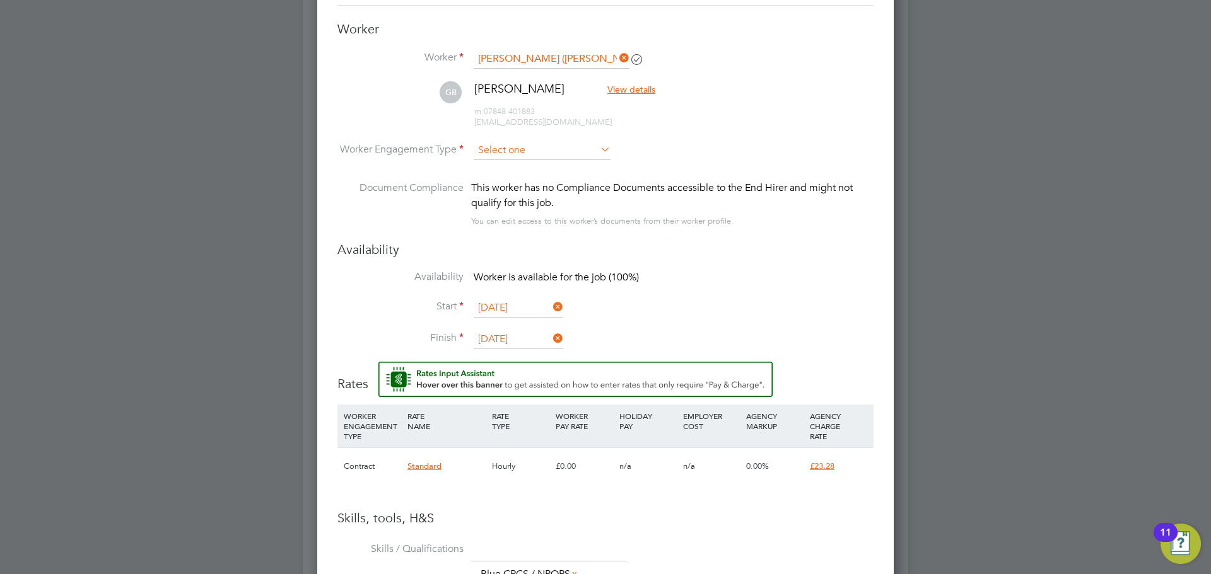
click at [530, 149] on input at bounding box center [542, 150] width 137 height 19
click at [515, 168] on li "Contract" at bounding box center [542, 168] width 138 height 16
type input "Contract"
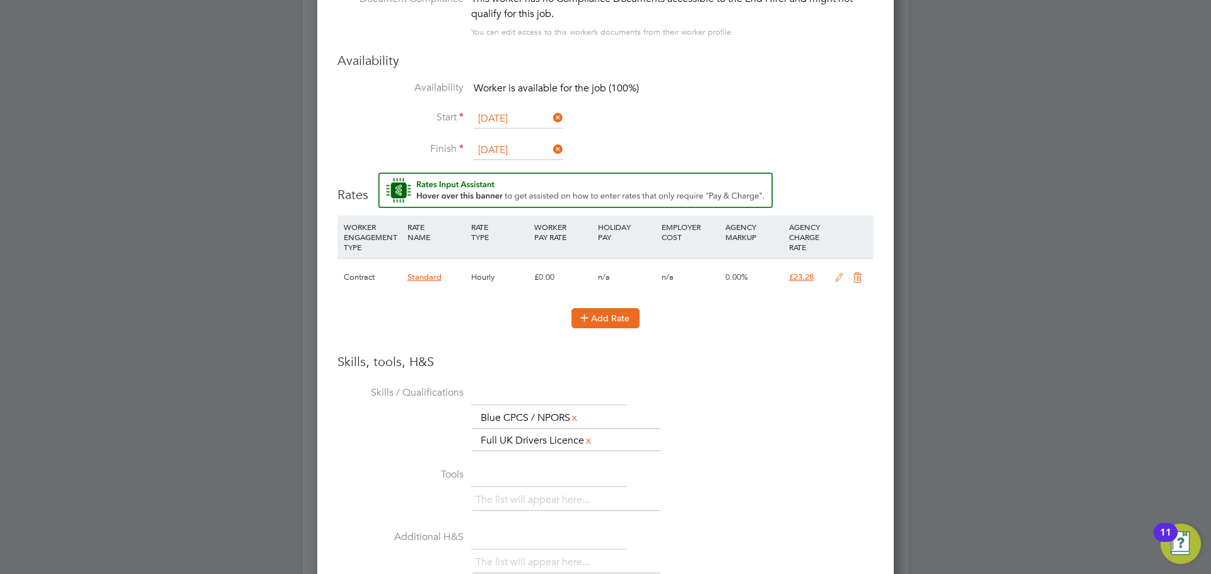
click at [607, 320] on button "Add Rate" at bounding box center [605, 318] width 68 height 20
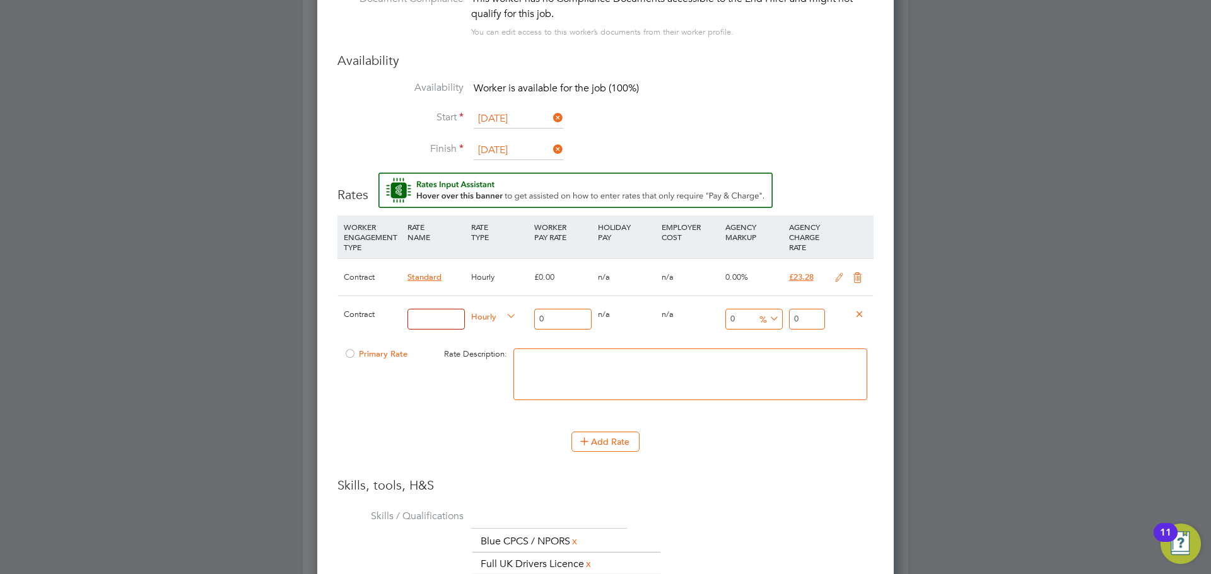
click at [441, 320] on input at bounding box center [435, 319] width 57 height 21
type input "TL"
drag, startPoint x: 550, startPoint y: 318, endPoint x: 532, endPoint y: 317, distance: 18.3
click at [532, 317] on div "0" at bounding box center [563, 319] width 64 height 46
type input "2"
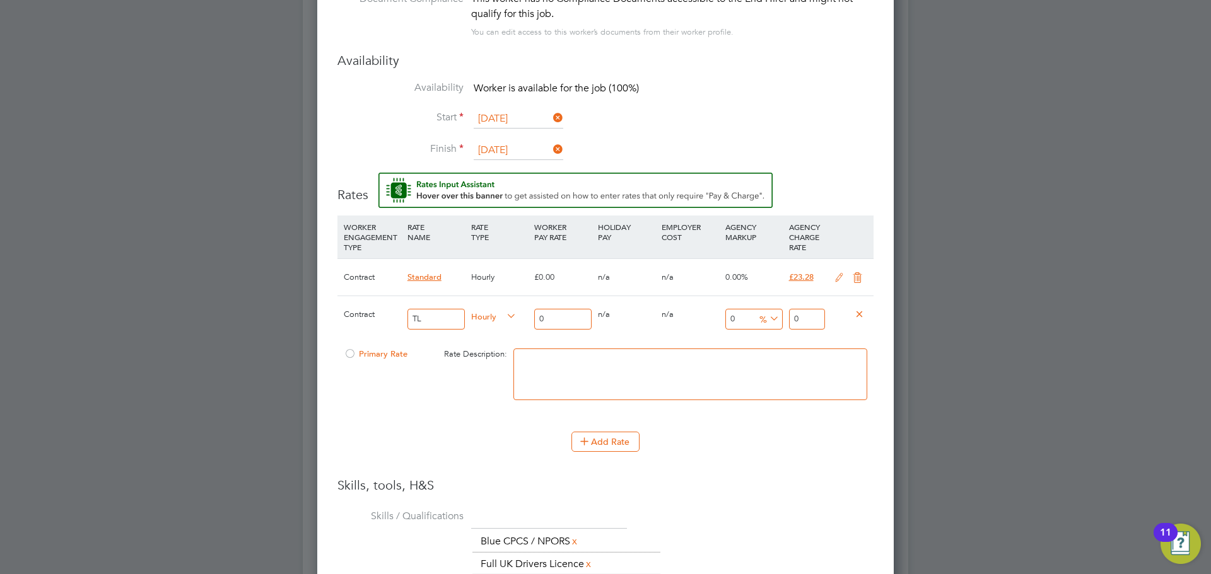
type input "2"
type input "21"
drag, startPoint x: 815, startPoint y: 316, endPoint x: 770, endPoint y: 313, distance: 44.8
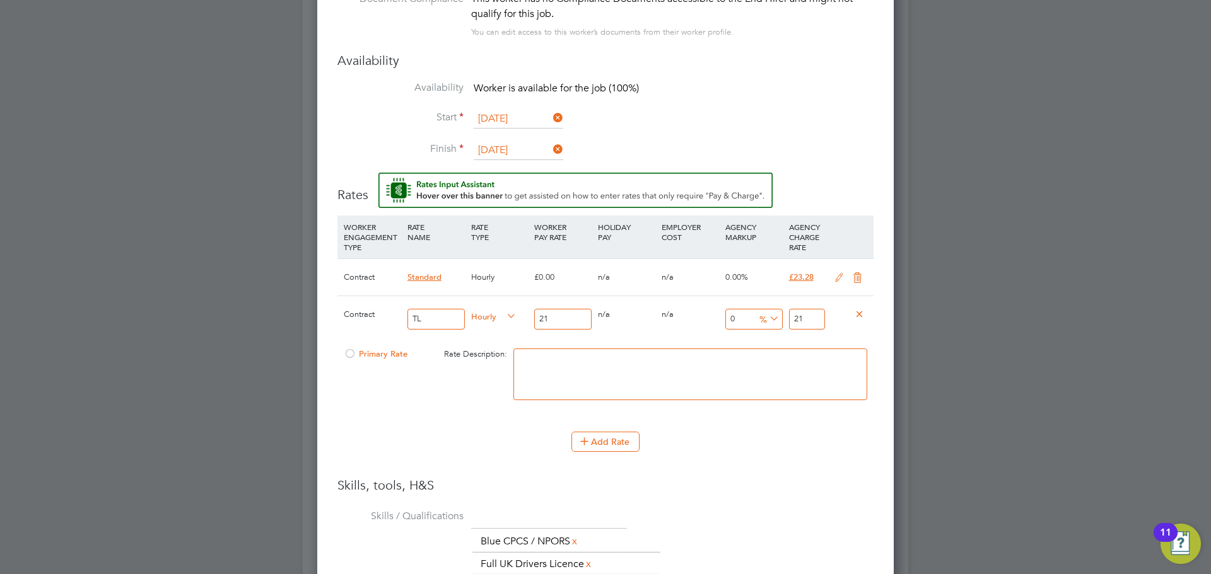
click at [770, 313] on div "Contract TL Hourly 21 0 n/a 0 n/a 0 0 % 21" at bounding box center [605, 319] width 536 height 47
type input "-90.47619047619048"
type input "2"
type input "9.523809523809524"
type input "23"
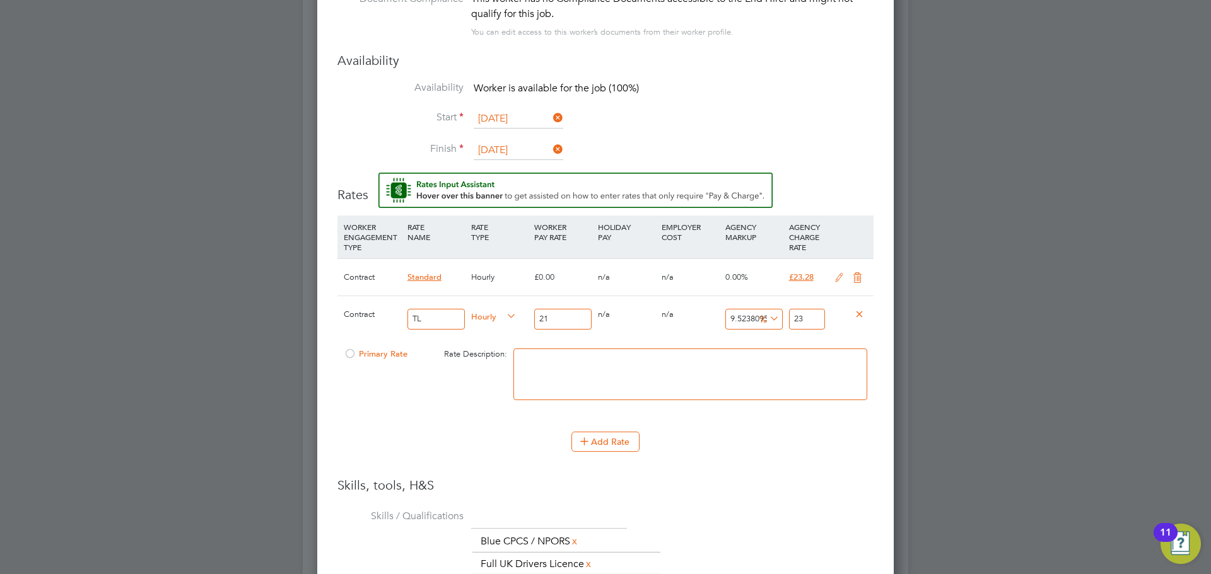
type input "10.476190476190476"
type input "23.2"
type input "10.857142857142858"
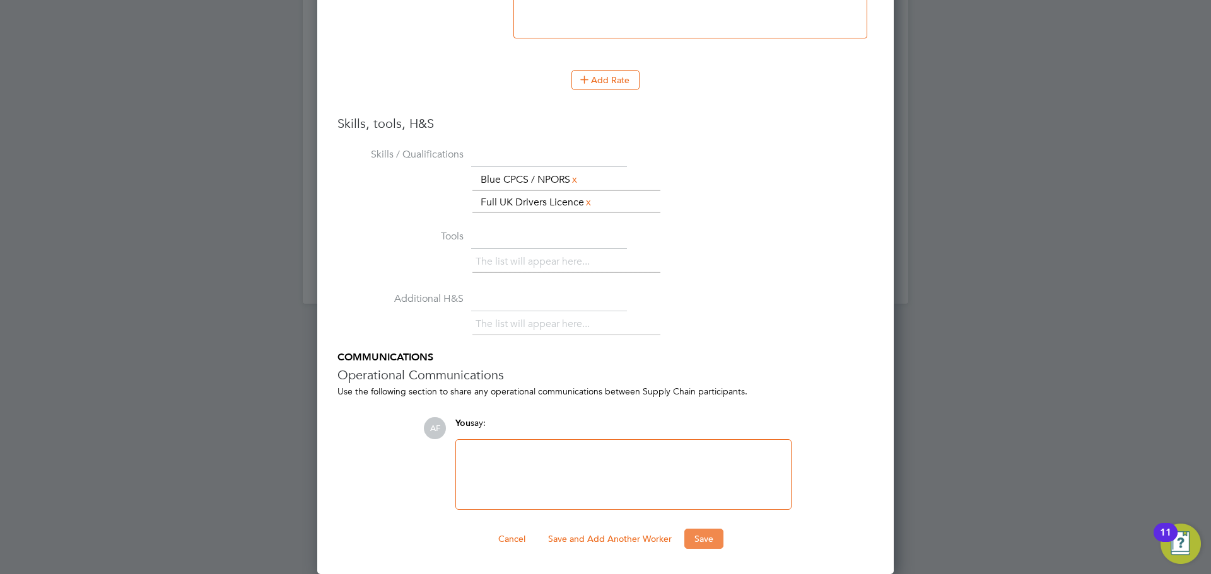
type input "23.28"
click at [689, 539] on button "Save" at bounding box center [703, 539] width 39 height 20
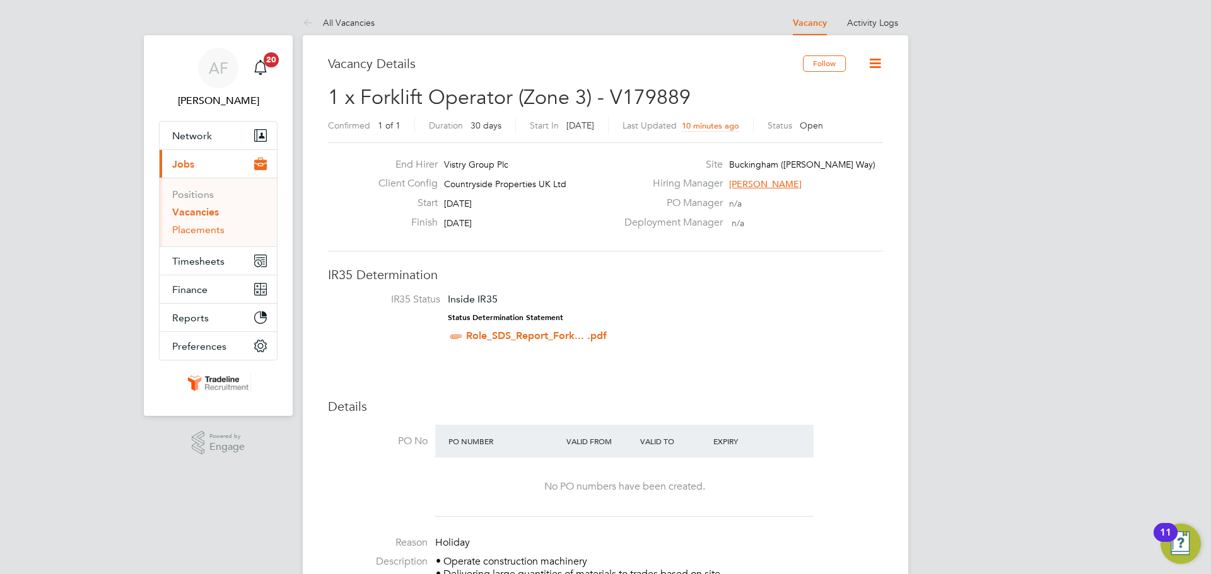
click at [209, 228] on link "Placements" at bounding box center [198, 230] width 52 height 12
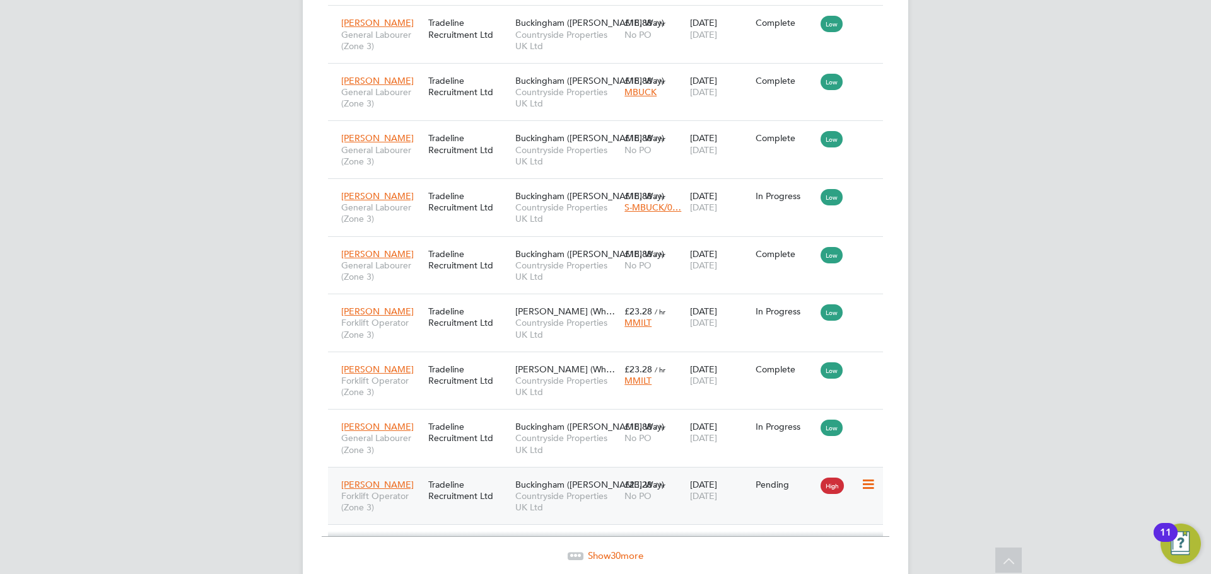
click at [867, 477] on icon at bounding box center [867, 484] width 13 height 15
click at [801, 518] on li "Start" at bounding box center [829, 517] width 90 height 18
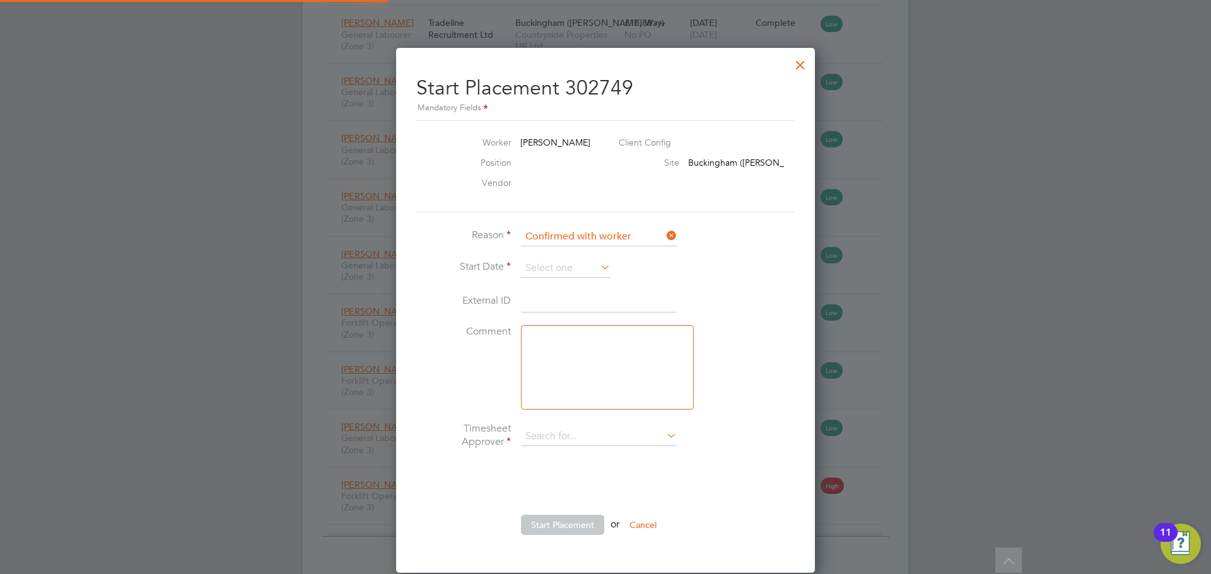
type input "[PERSON_NAME]"
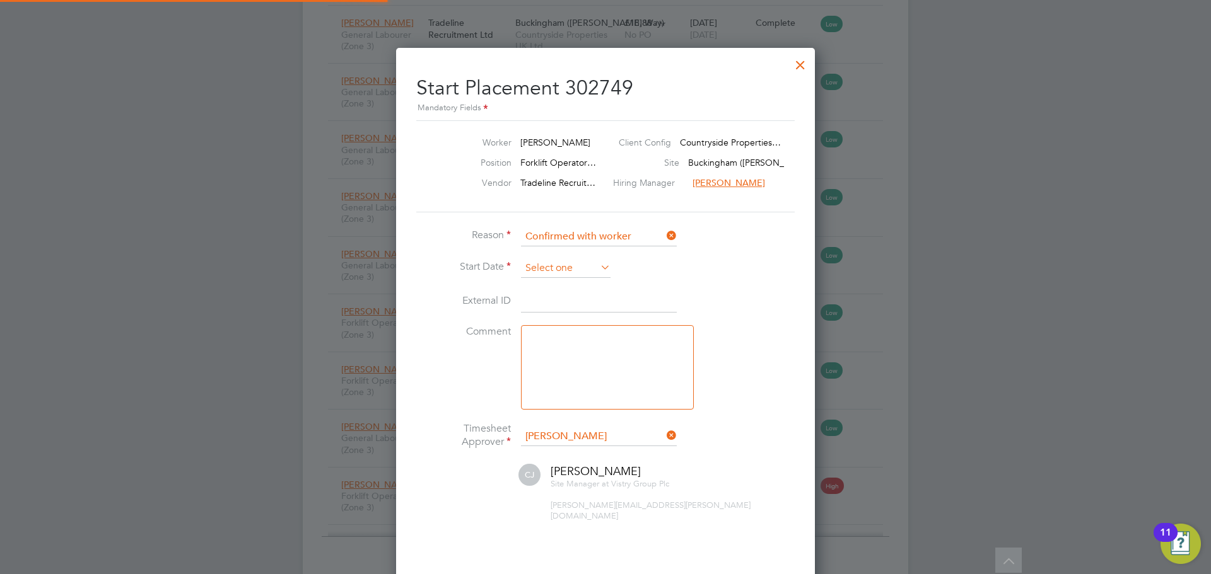
click at [588, 273] on input at bounding box center [566, 268] width 90 height 19
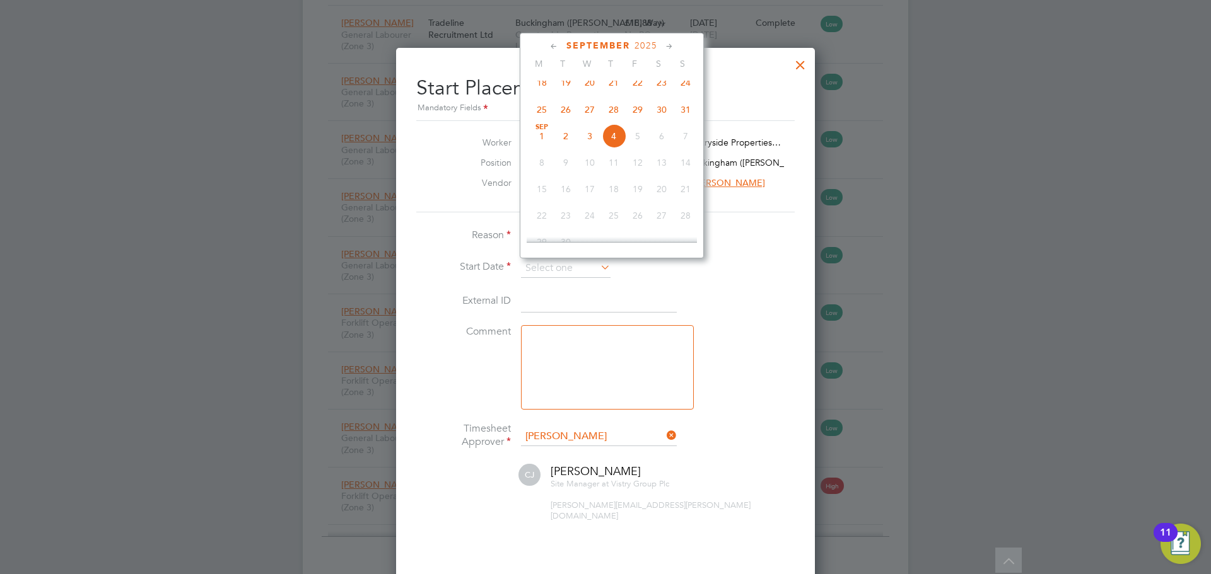
click at [540, 144] on span "Sep 1" at bounding box center [542, 136] width 24 height 24
type input "[DATE]"
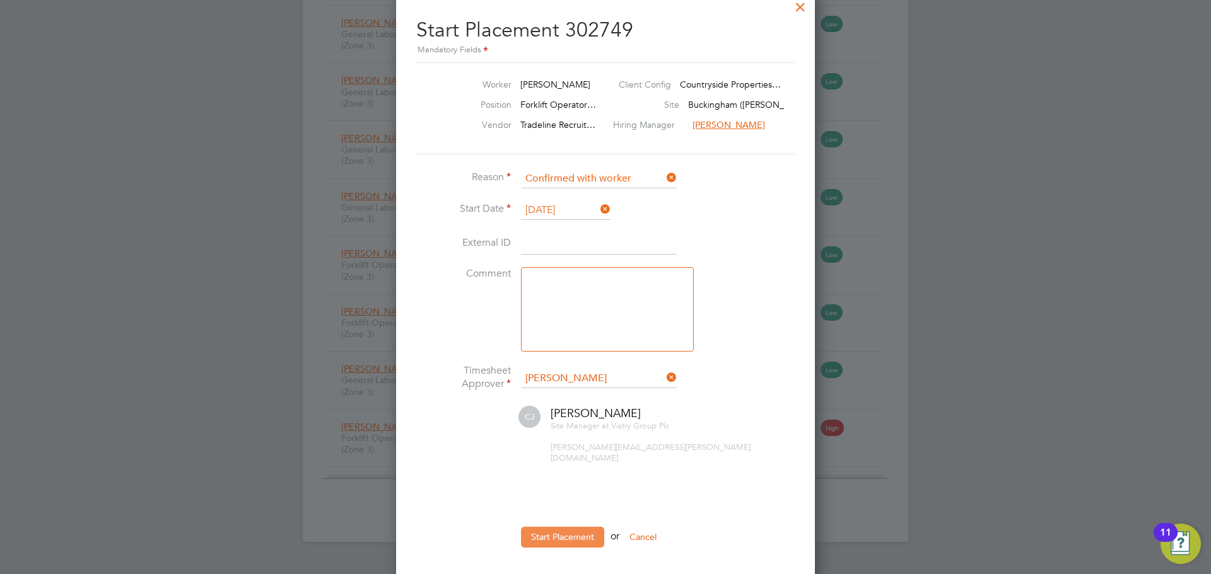
click at [585, 527] on button "Start Placement" at bounding box center [562, 537] width 83 height 20
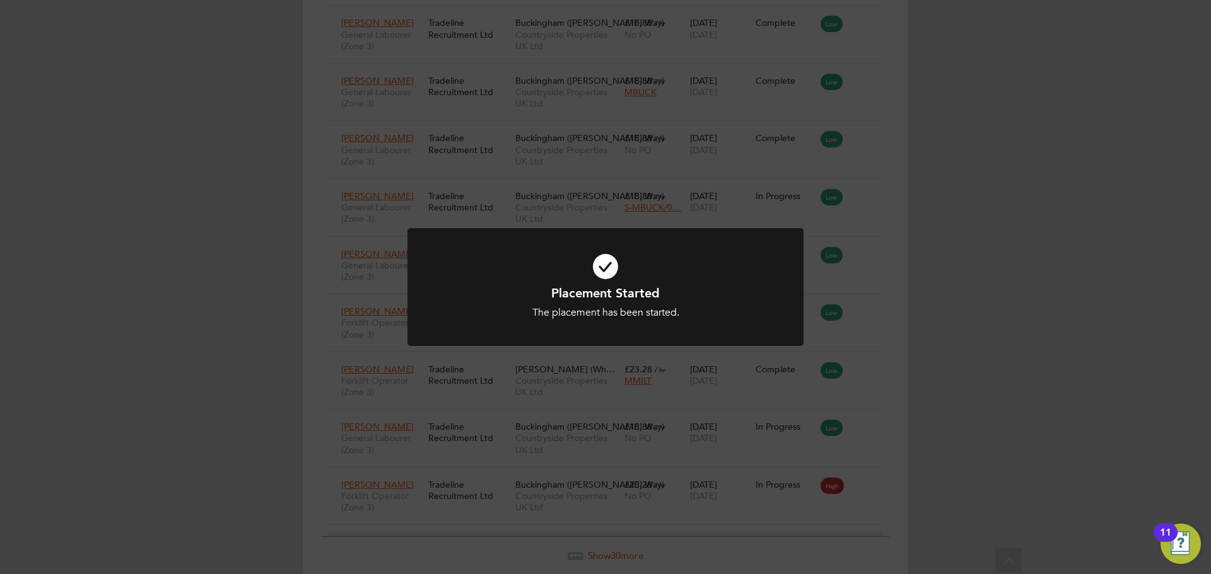
click at [952, 268] on div "Placement Started The placement has been started. Cancel Okay" at bounding box center [605, 287] width 1211 height 574
